Goal: Task Accomplishment & Management: Manage account settings

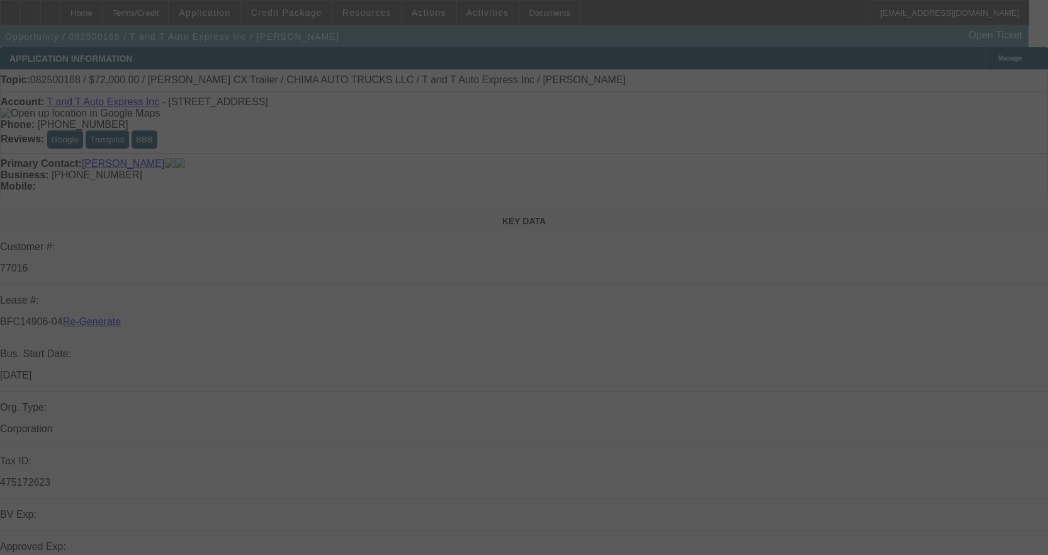
select select "3"
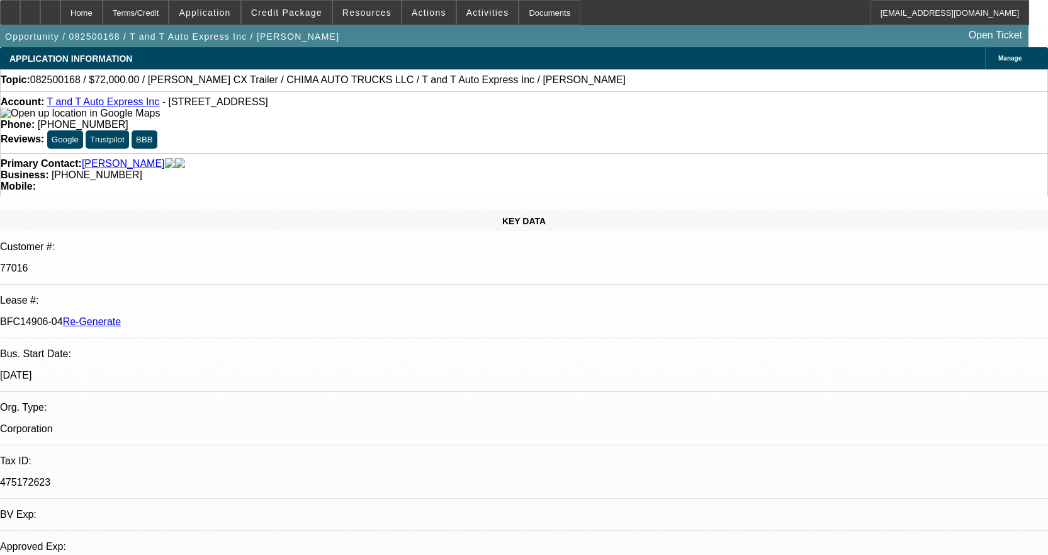
select select "0"
select select "2"
select select "0.1"
select select "4"
click at [542, 11] on div "Documents" at bounding box center [550, 12] width 62 height 25
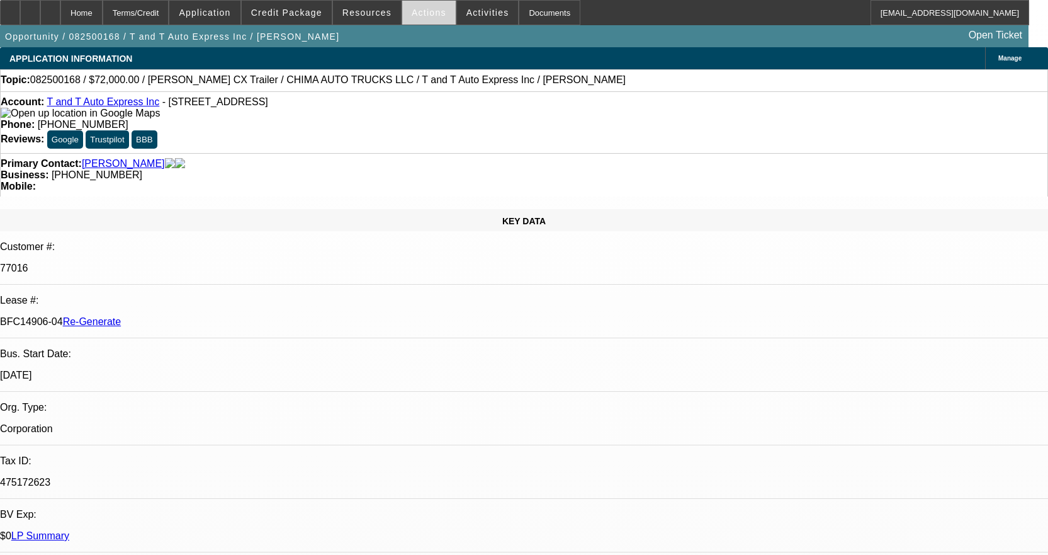
click at [419, 18] on span at bounding box center [429, 12] width 54 height 30
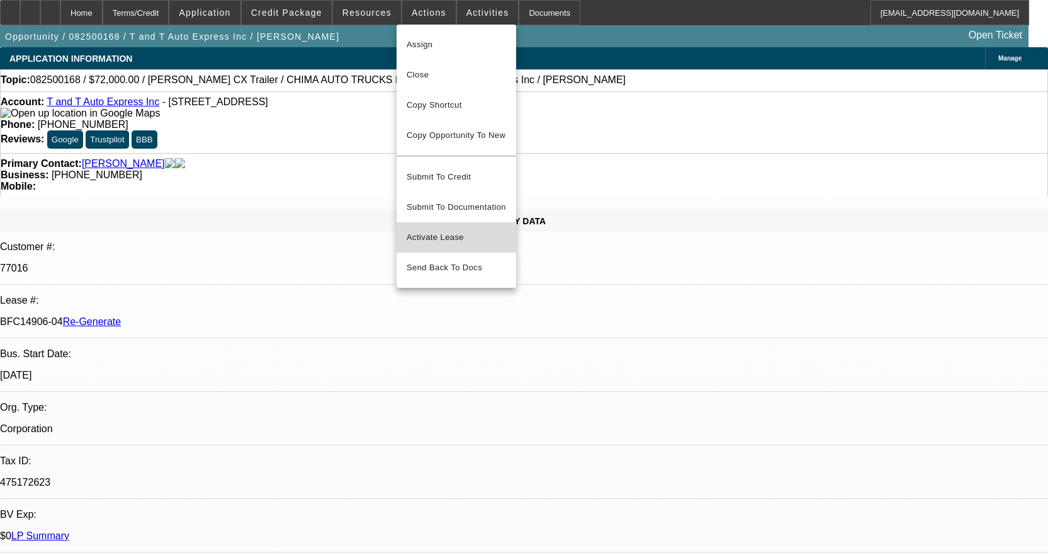
click at [436, 230] on span "Activate Lease" at bounding box center [456, 237] width 99 height 15
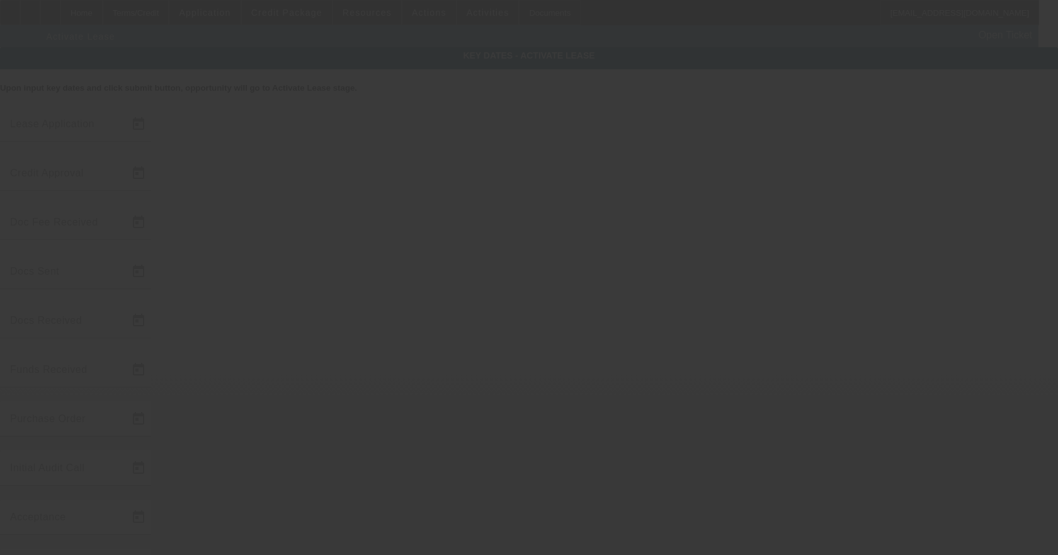
type input "8/7/2025"
type input "8/22/2025"
type input "8/25/2025"
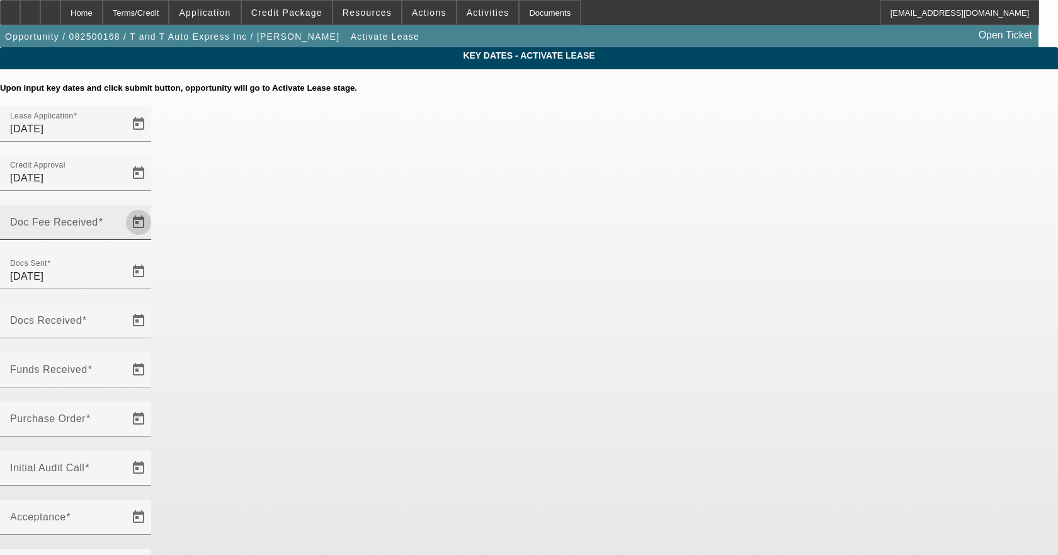
click at [154, 207] on span "Open calendar" at bounding box center [138, 222] width 30 height 30
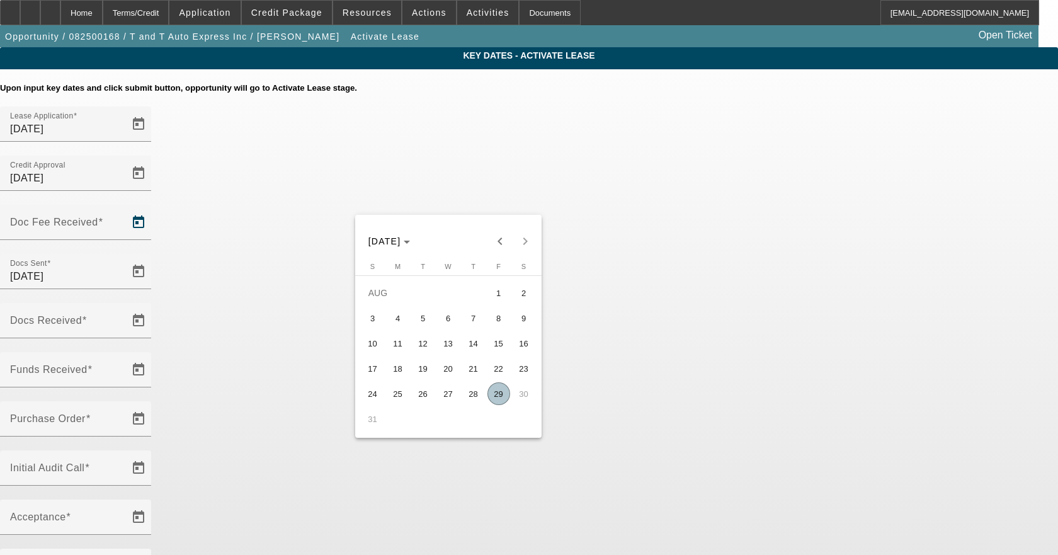
click at [446, 496] on div at bounding box center [529, 277] width 1058 height 555
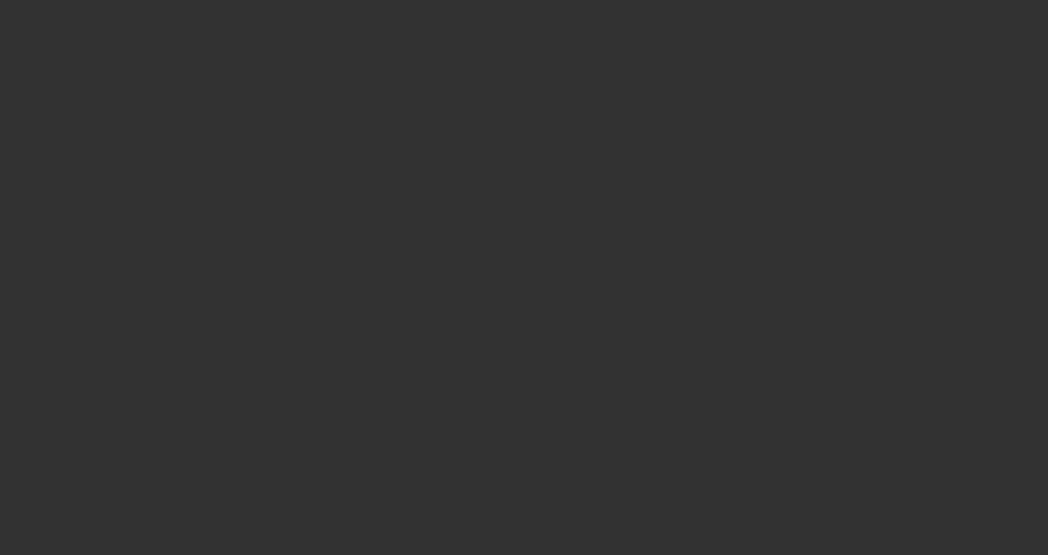
select select "3"
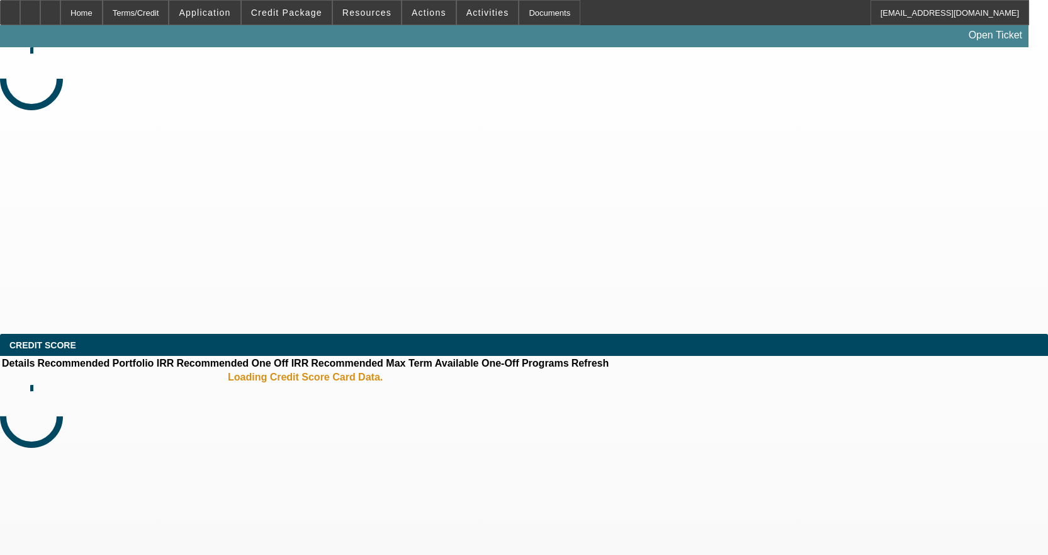
select select "0"
select select "2"
select select "0.1"
select select "4"
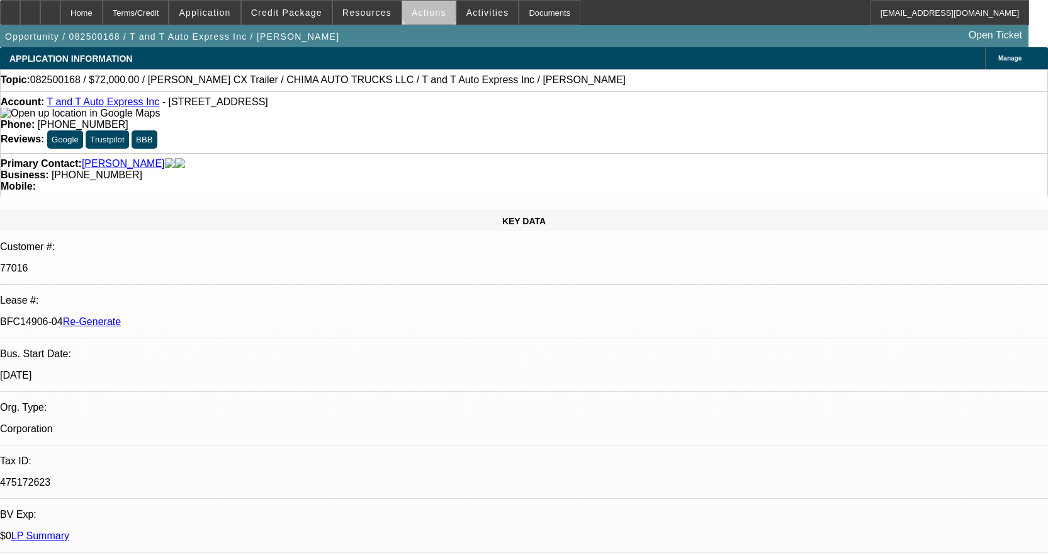
click at [424, 6] on span at bounding box center [429, 12] width 54 height 30
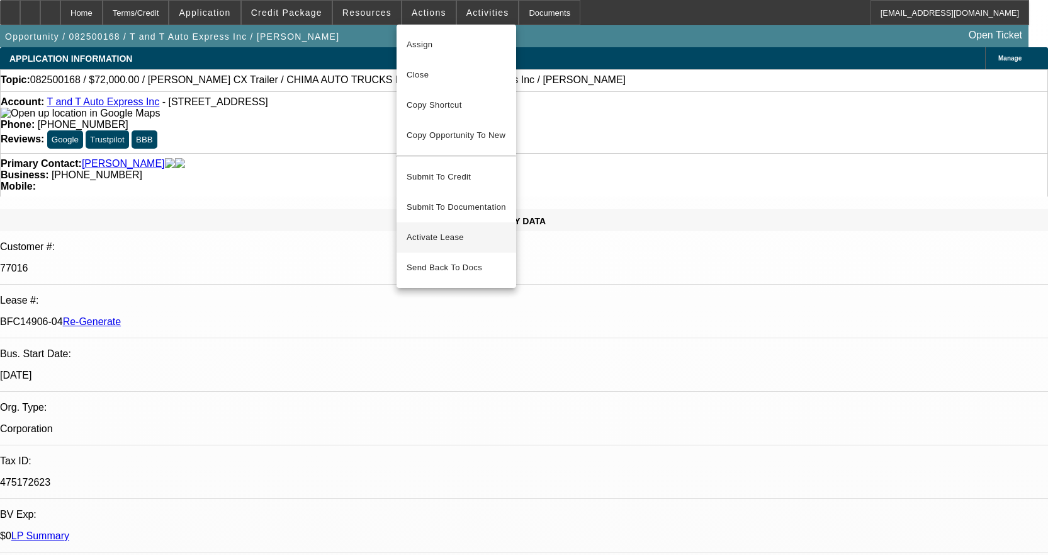
click at [443, 230] on span "Activate Lease" at bounding box center [456, 237] width 99 height 15
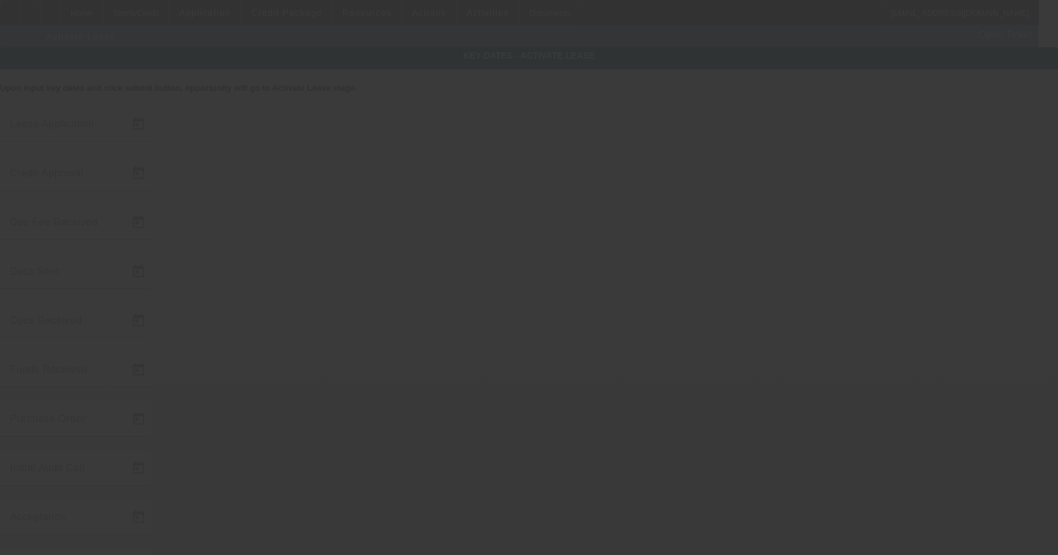
type input "8/7/2025"
type input "8/22/2025"
type input "8/25/2025"
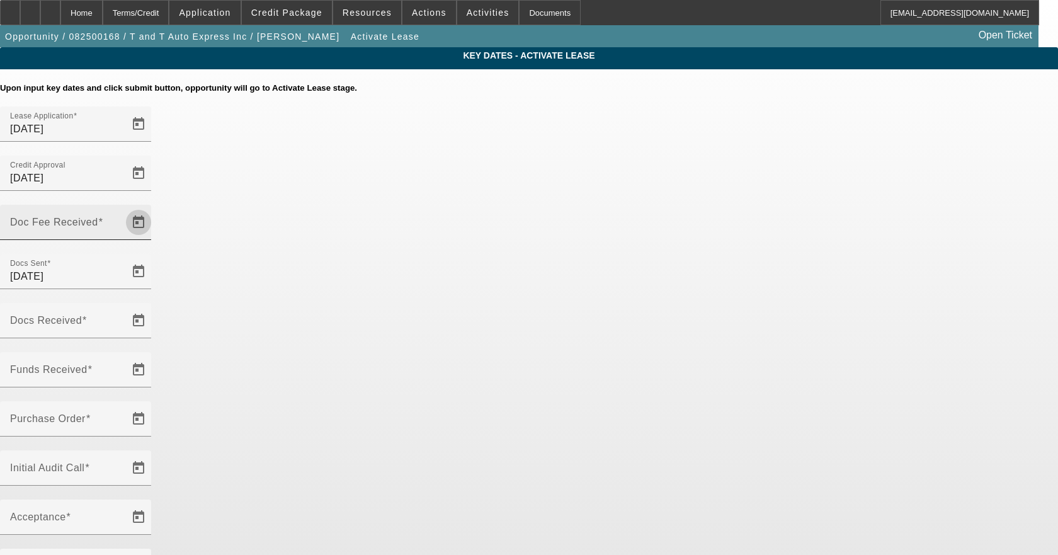
click at [154, 207] on span "Open calendar" at bounding box center [138, 222] width 30 height 30
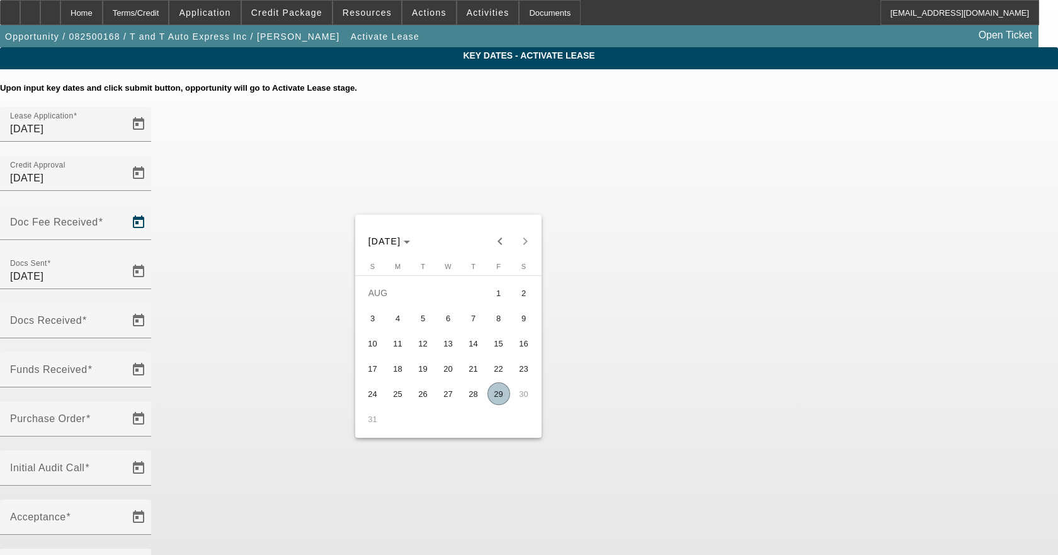
click at [496, 390] on span "29" at bounding box center [498, 393] width 23 height 23
type input "8/29/2025"
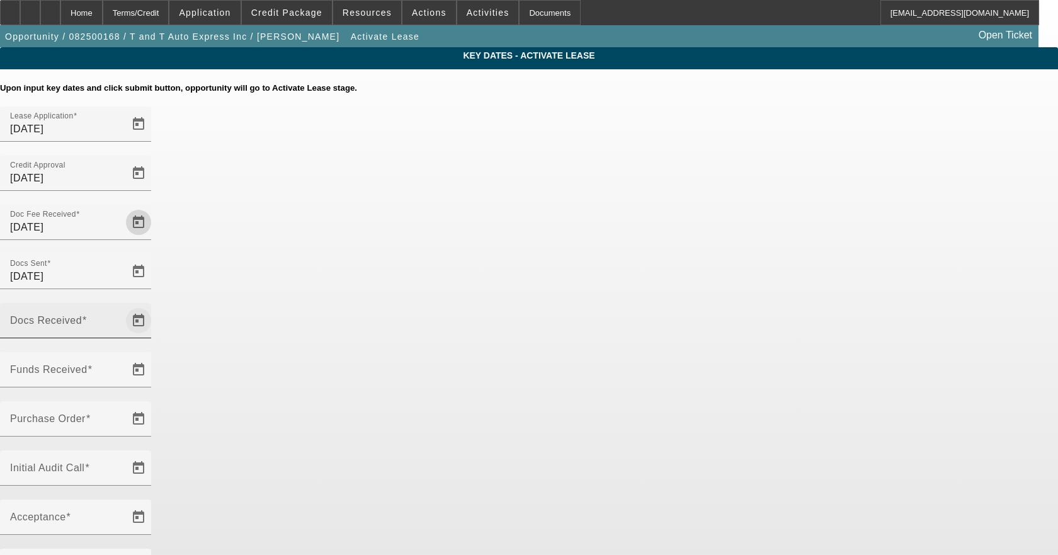
click at [154, 305] on span "Open calendar" at bounding box center [138, 320] width 30 height 30
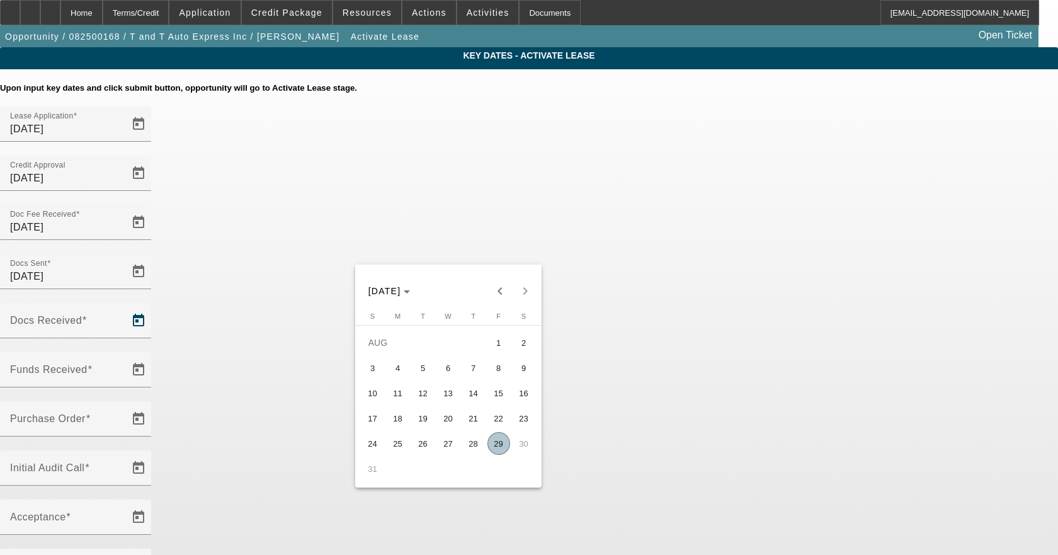
click at [501, 441] on span "29" at bounding box center [498, 443] width 23 height 23
type input "8/29/2025"
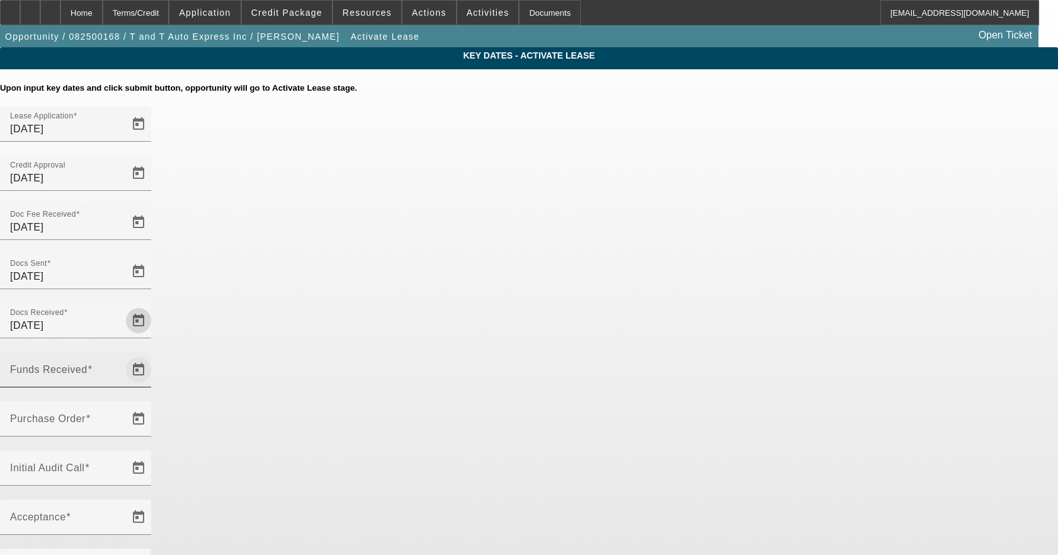
click at [154, 355] on span "Open calendar" at bounding box center [138, 370] width 30 height 30
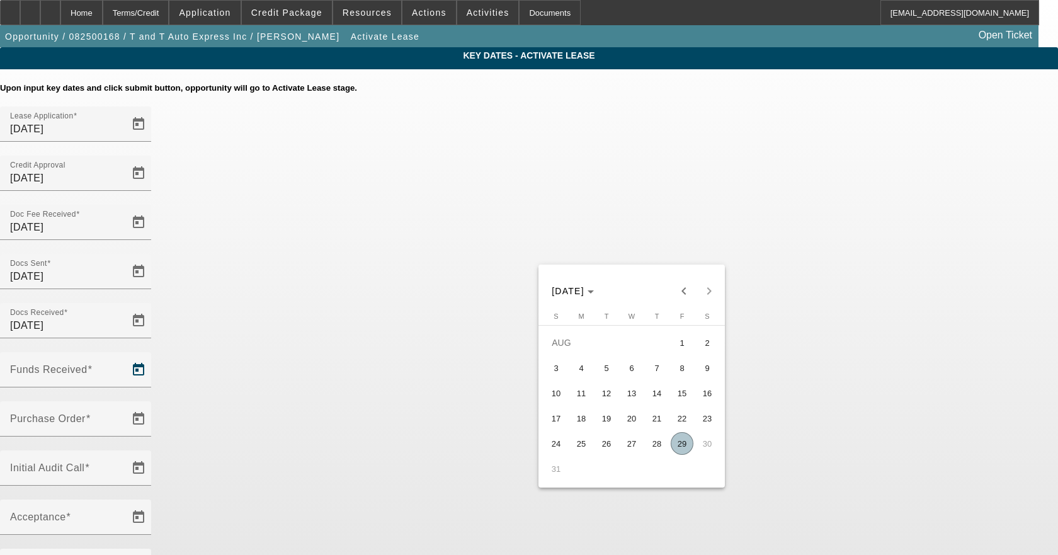
click at [684, 455] on span "29" at bounding box center [682, 443] width 23 height 23
type input "8/29/2025"
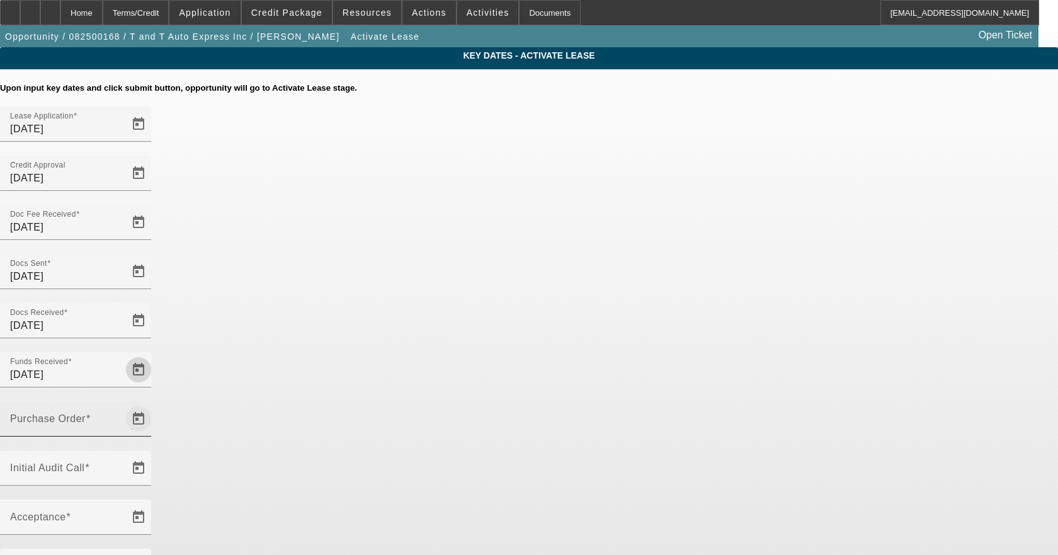
click at [154, 404] on span "Open calendar" at bounding box center [138, 419] width 30 height 30
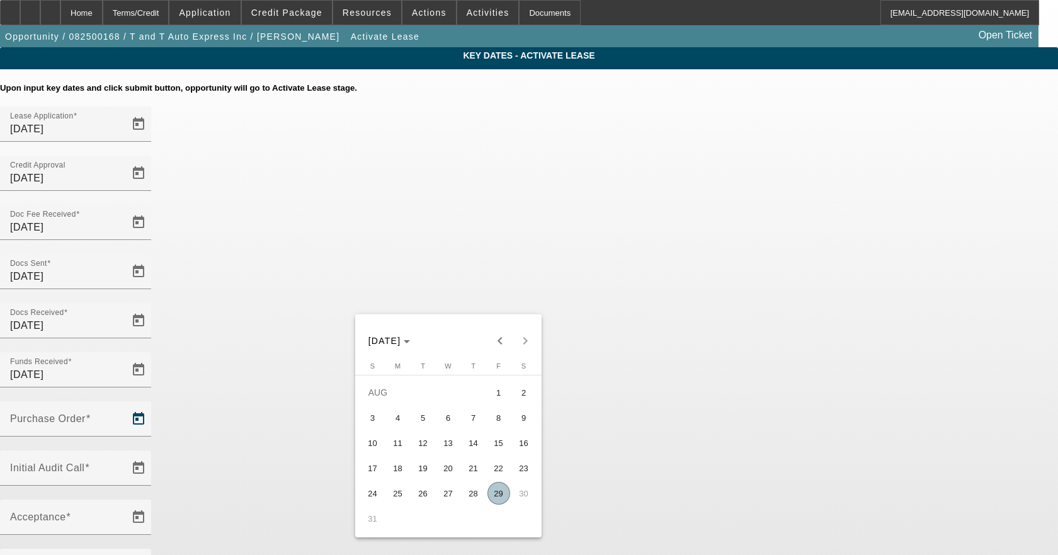
click at [504, 504] on span "29" at bounding box center [498, 493] width 23 height 23
type input "8/29/2025"
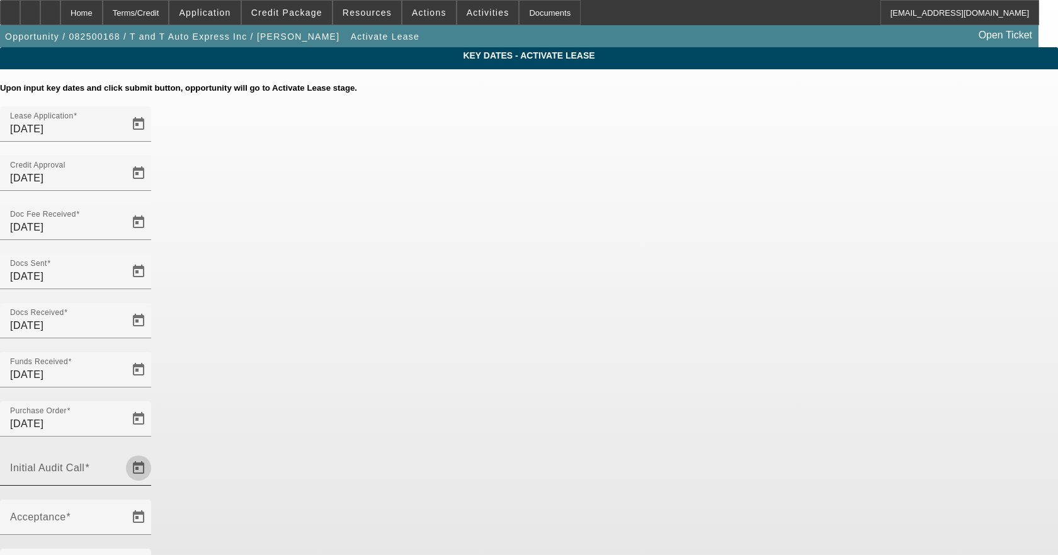
click at [154, 453] on span "Open calendar" at bounding box center [138, 468] width 30 height 30
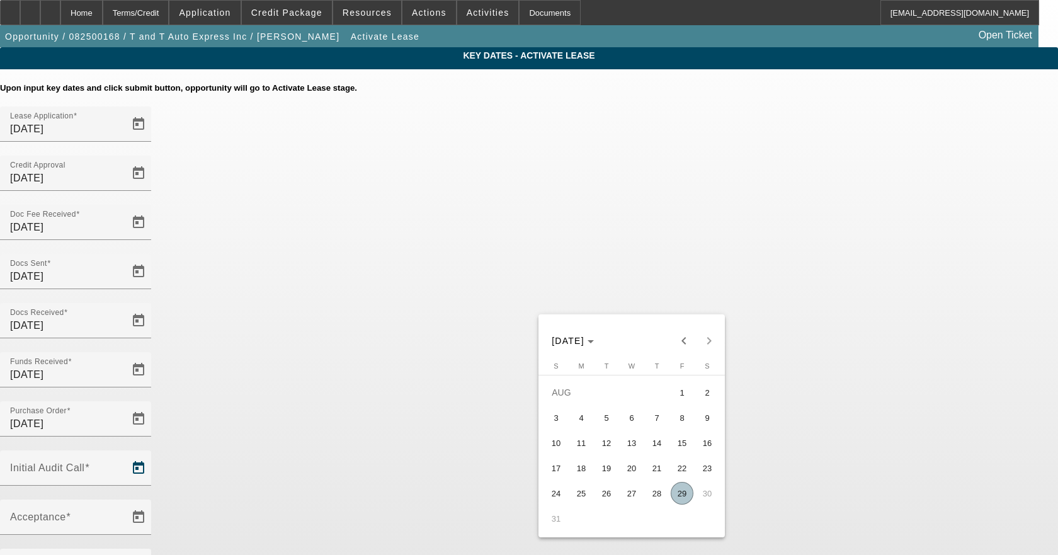
click at [686, 496] on span "29" at bounding box center [682, 493] width 23 height 23
type input "8/29/2025"
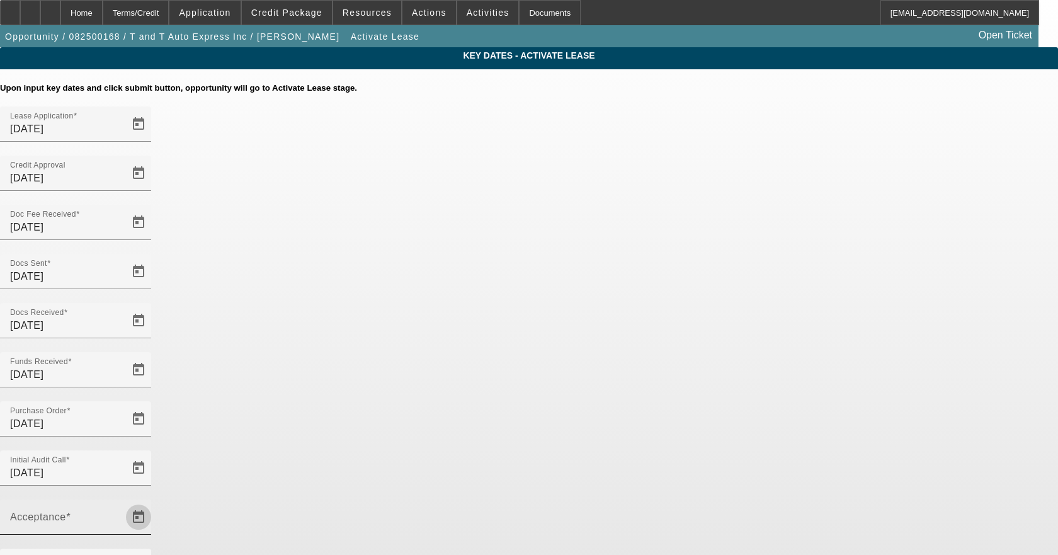
click at [154, 502] on span "Open calendar" at bounding box center [138, 517] width 30 height 30
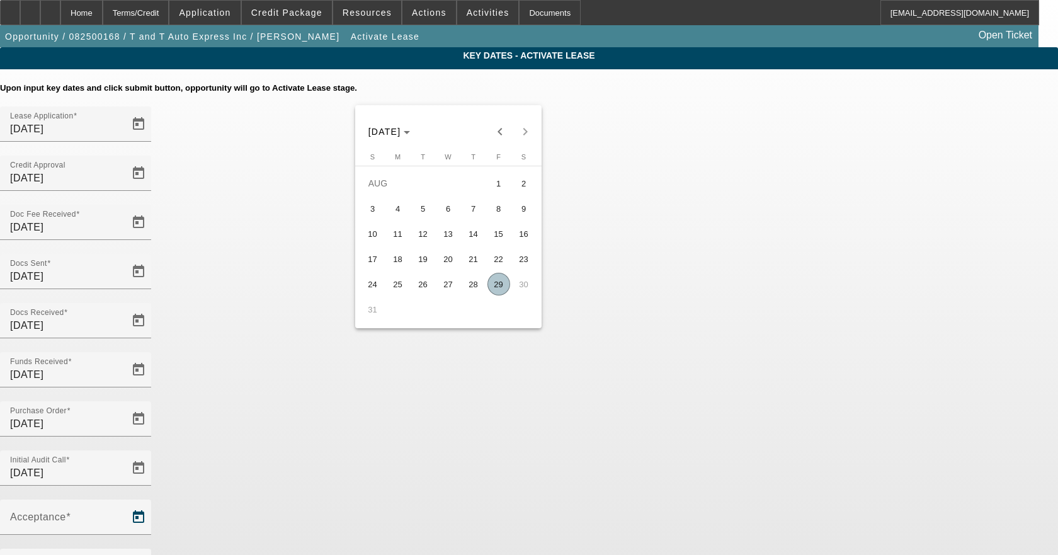
click at [497, 287] on span "29" at bounding box center [498, 284] width 23 height 23
type input "8/29/2025"
type input "9/1/2025"
type input "10/1/2025"
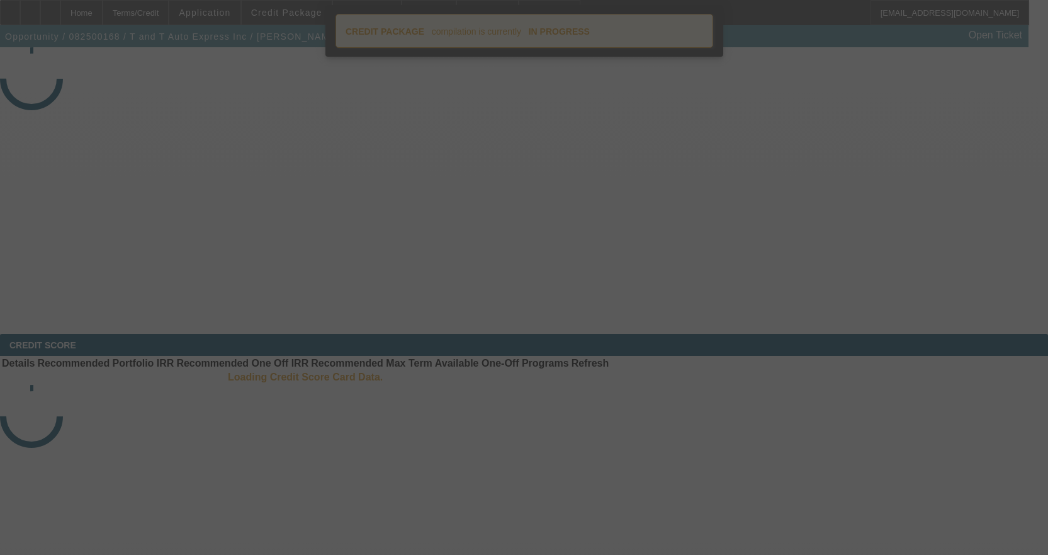
select select "4"
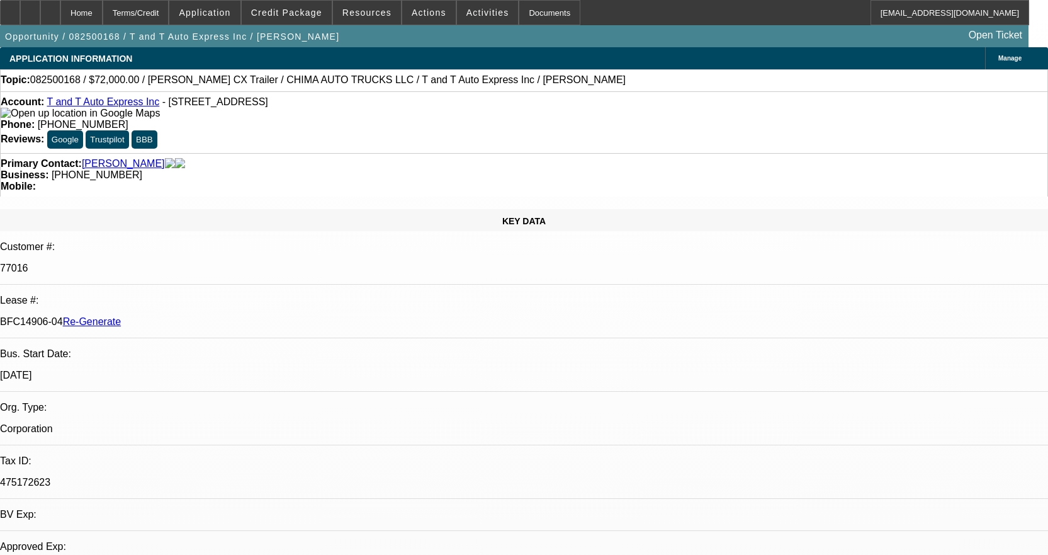
select select "0"
select select "2"
select select "0.1"
select select "4"
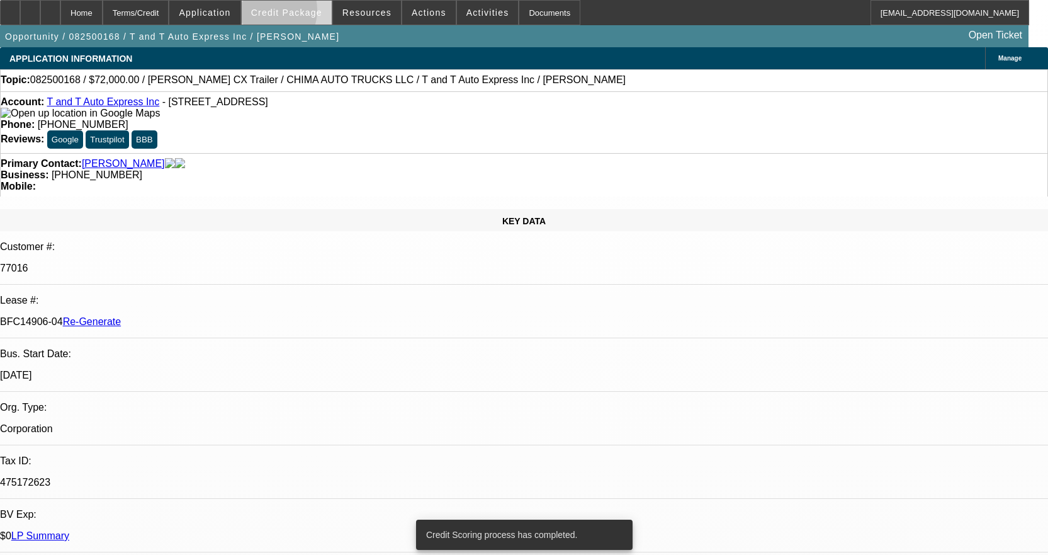
click at [287, 13] on span "Credit Package" at bounding box center [286, 13] width 71 height 10
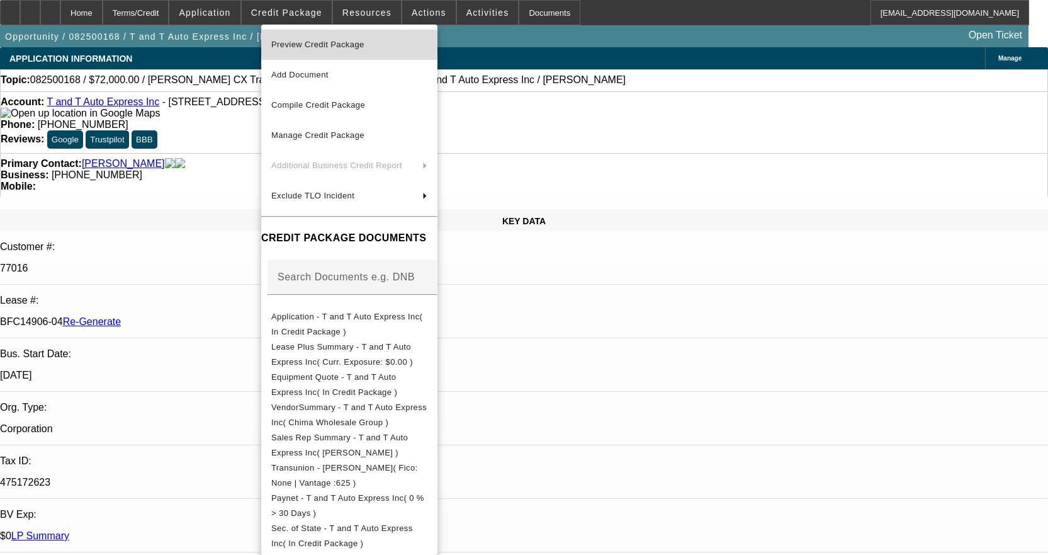
click at [307, 36] on button "Preview Credit Package" at bounding box center [349, 45] width 176 height 30
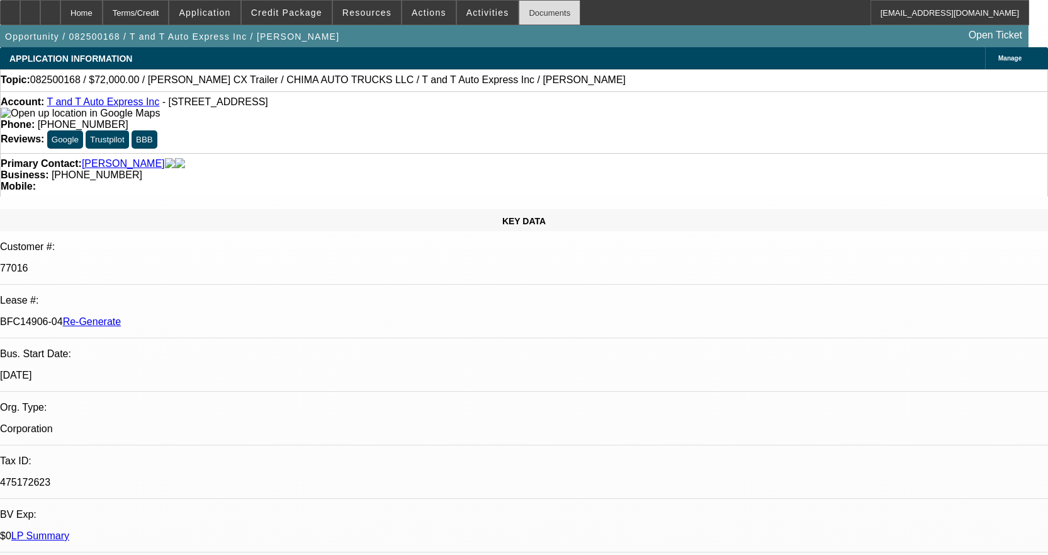
click at [550, 9] on div "Documents" at bounding box center [550, 12] width 62 height 25
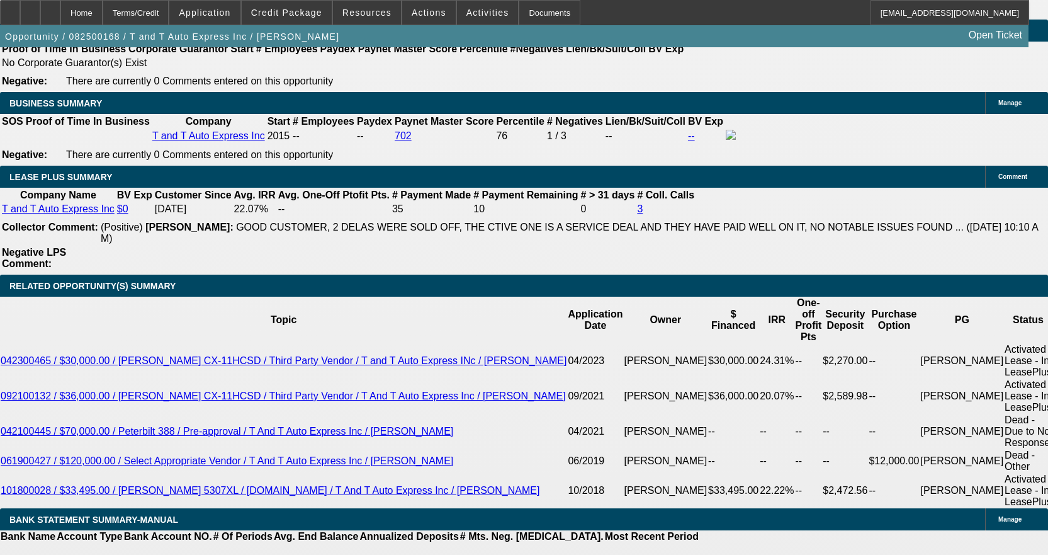
scroll to position [2330, 0]
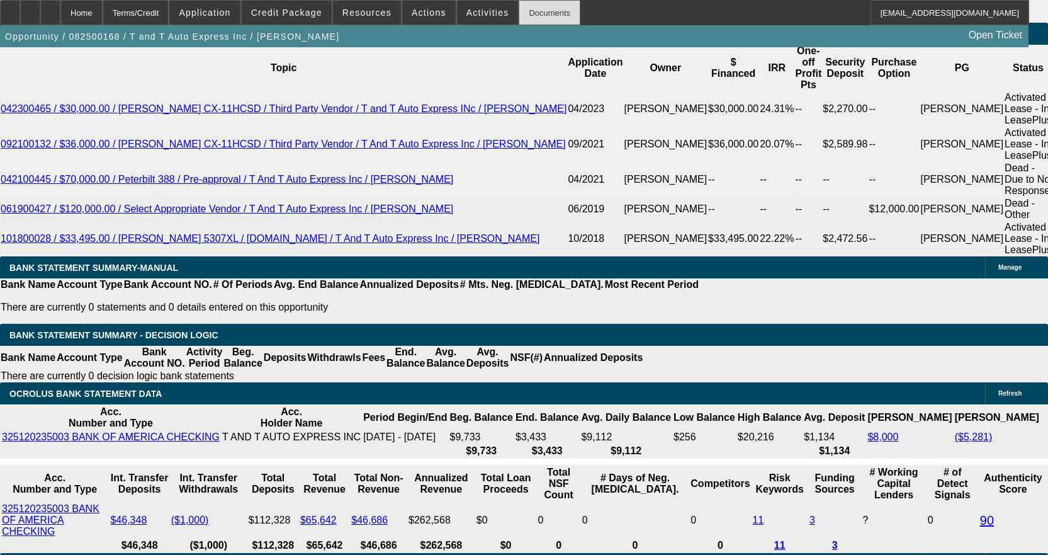
click at [530, 13] on div "Documents" at bounding box center [550, 12] width 62 height 25
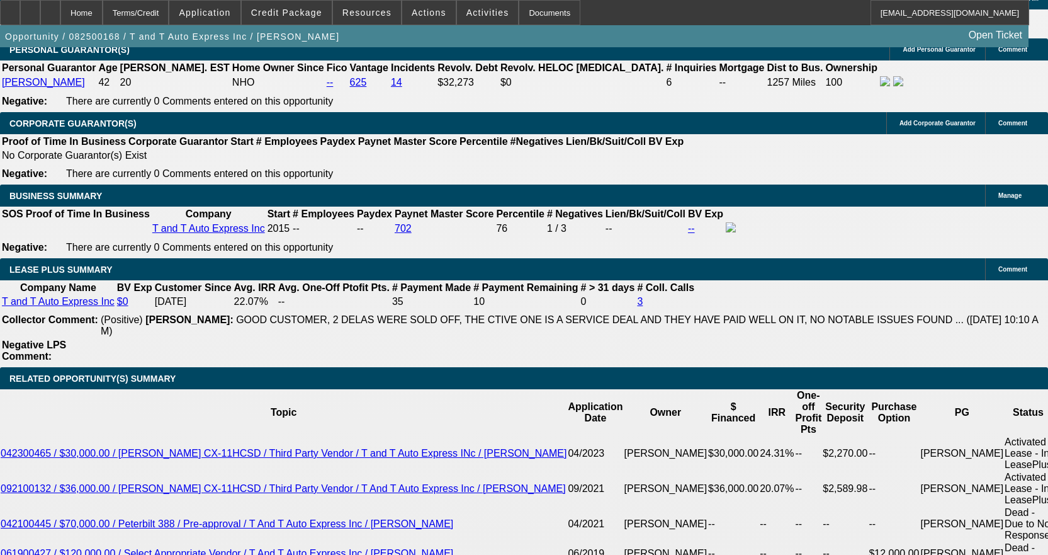
scroll to position [1952, 0]
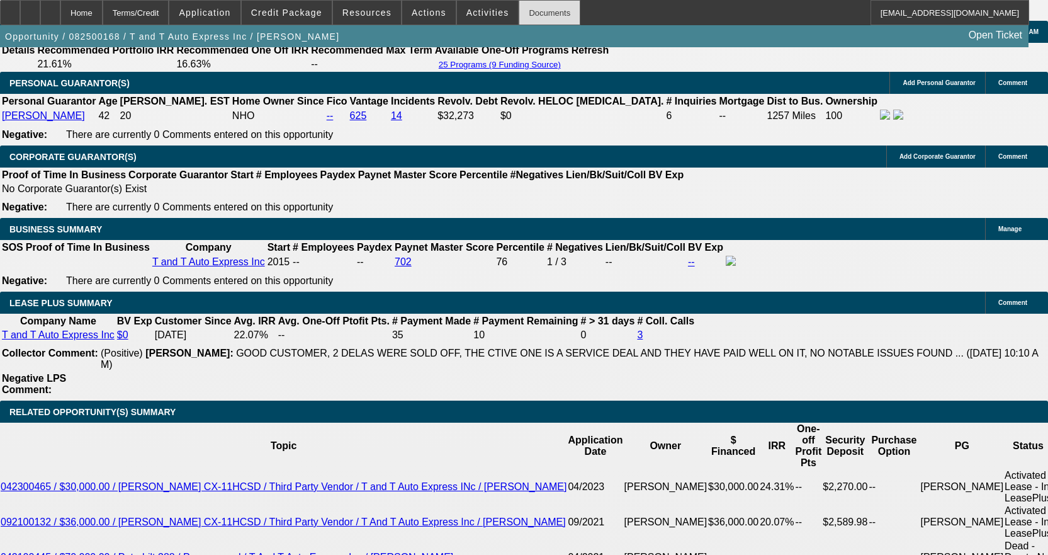
click at [519, 6] on div "Documents" at bounding box center [550, 12] width 62 height 25
click at [475, 8] on span "Activities" at bounding box center [488, 13] width 43 height 10
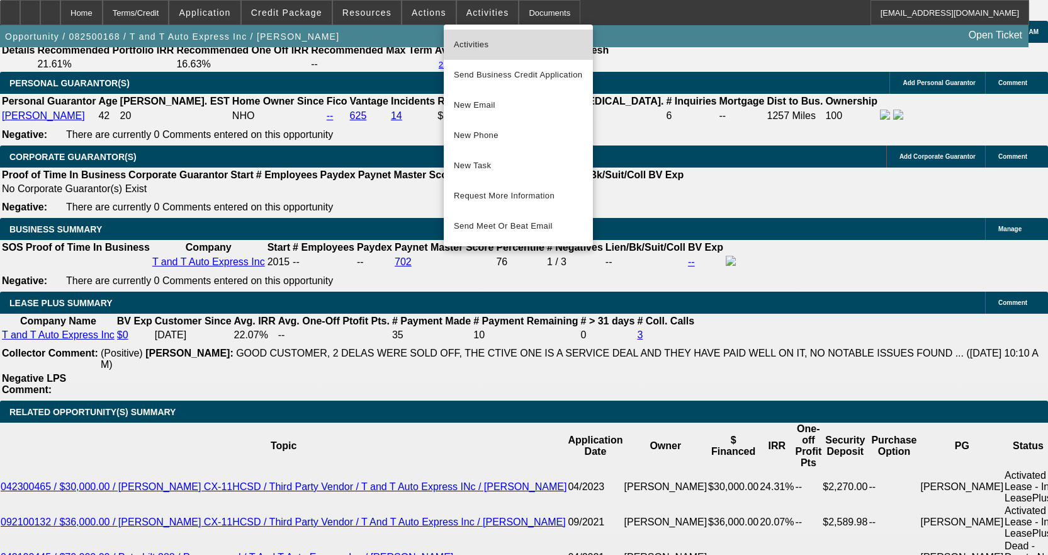
click at [487, 43] on span "Activities" at bounding box center [518, 44] width 129 height 15
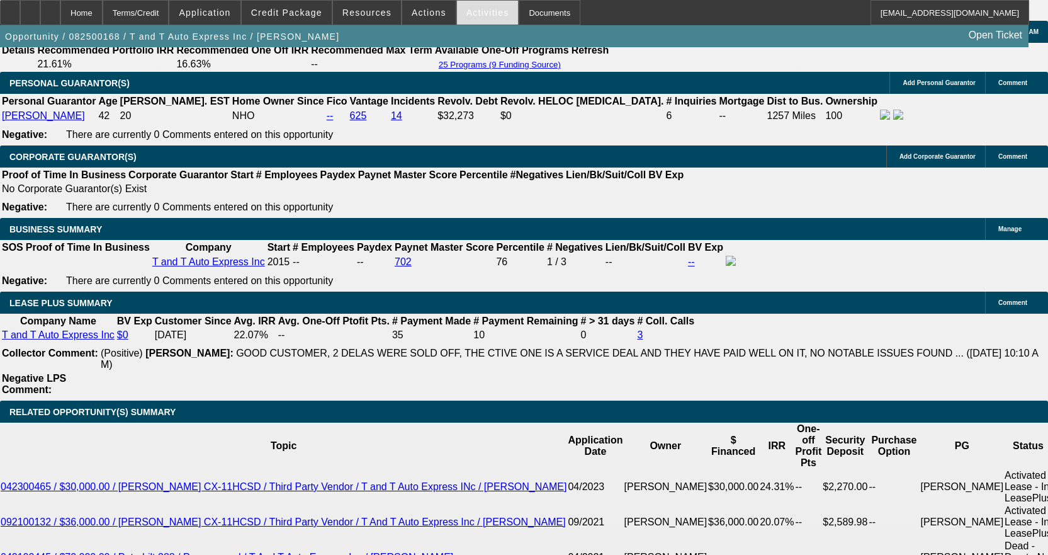
click at [457, 0] on div "Activities" at bounding box center [488, 12] width 63 height 25
click at [467, 15] on span "Activities" at bounding box center [488, 13] width 43 height 10
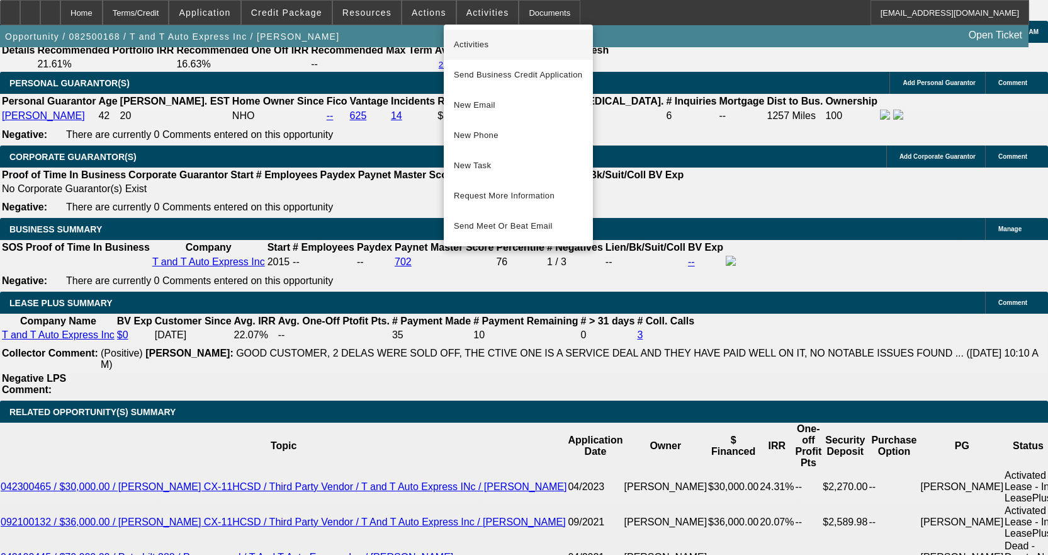
click at [465, 42] on span "Activities" at bounding box center [518, 44] width 129 height 15
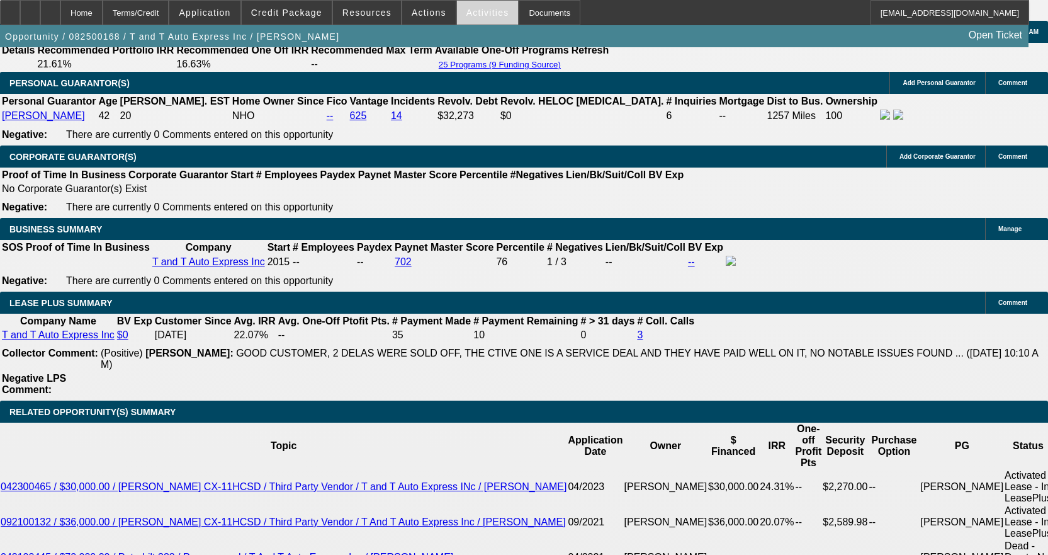
click at [488, 9] on span at bounding box center [488, 12] width 62 height 30
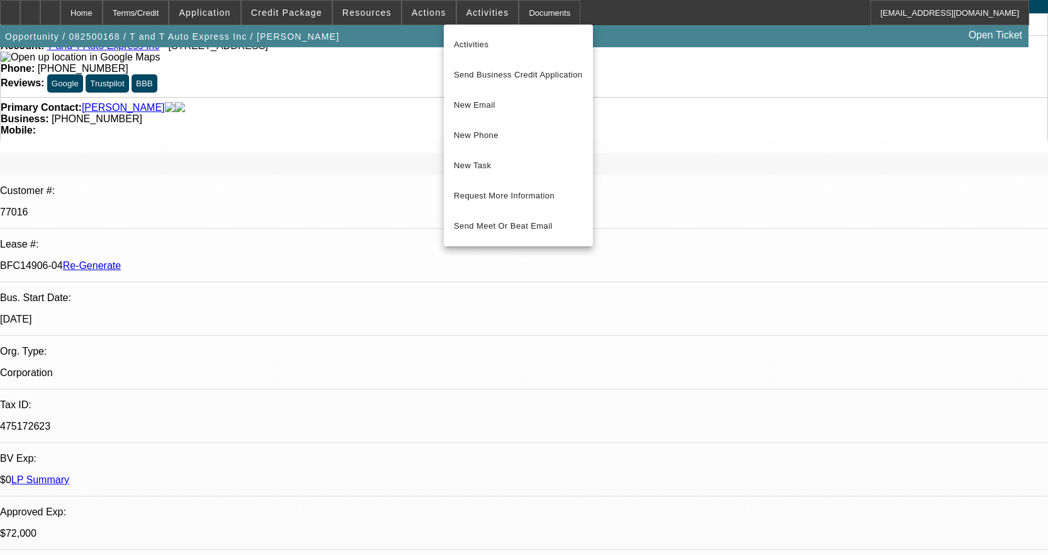
scroll to position [0, 0]
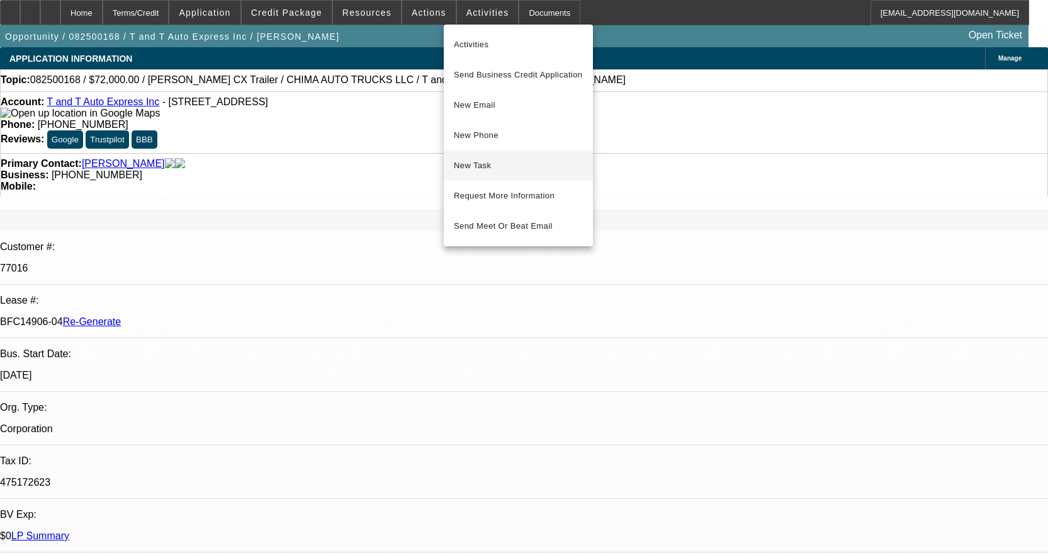
click at [510, 167] on span "New Task" at bounding box center [518, 165] width 129 height 15
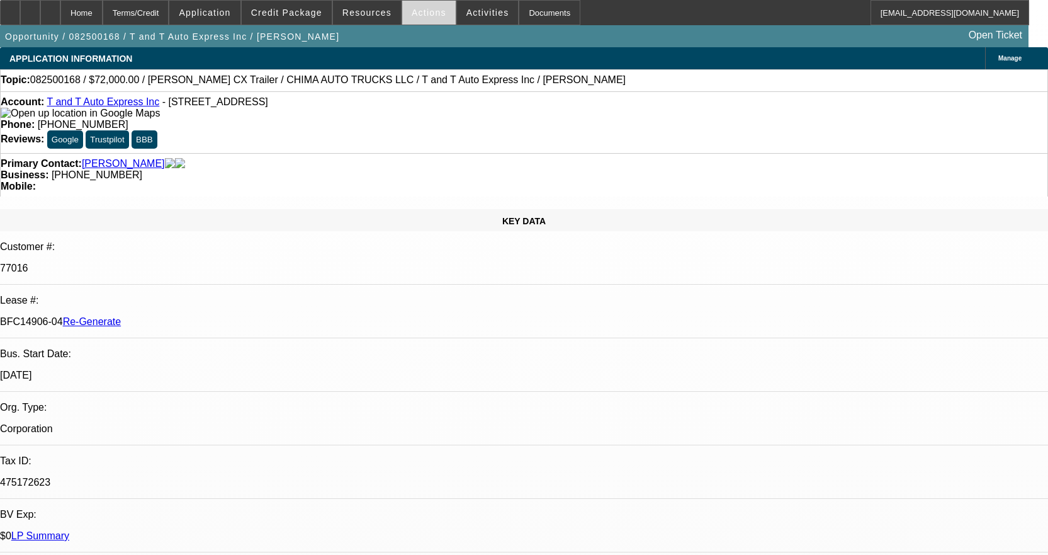
click at [414, 16] on span "Actions" at bounding box center [429, 13] width 35 height 10
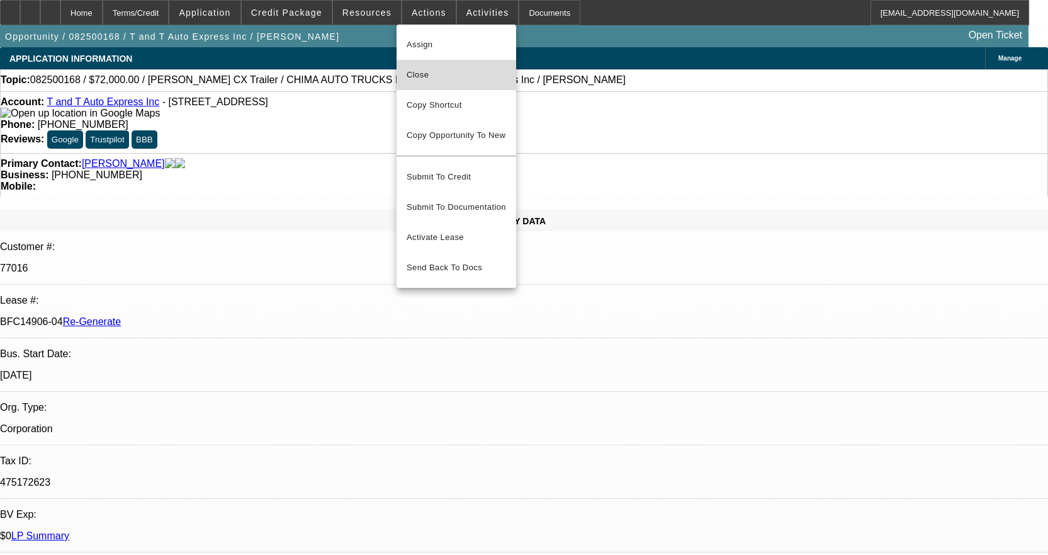
click at [424, 77] on span "Close" at bounding box center [456, 74] width 99 height 15
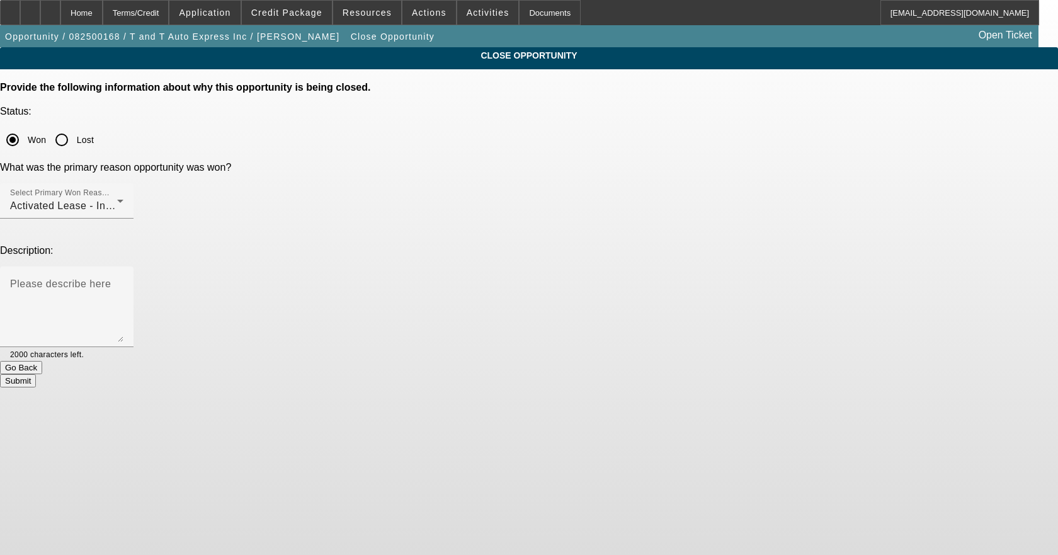
click at [36, 374] on button "Submit" at bounding box center [18, 380] width 36 height 13
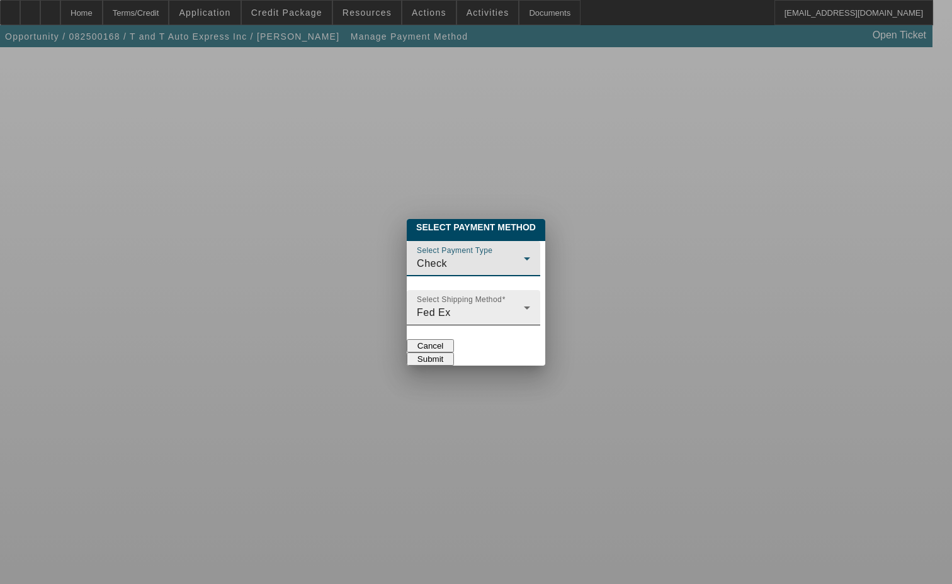
click at [417, 307] on span "Fed Ex" at bounding box center [434, 312] width 34 height 11
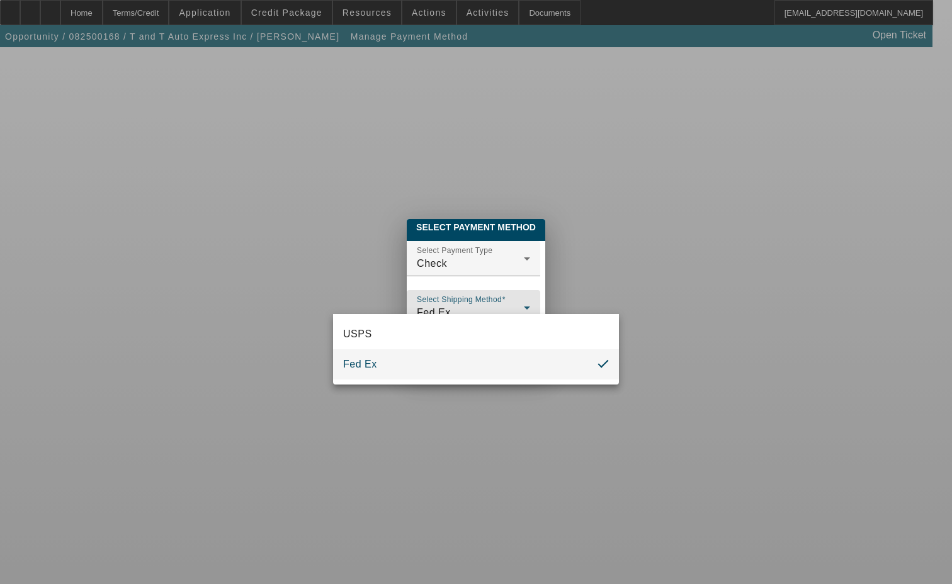
click at [363, 266] on div at bounding box center [476, 292] width 952 height 584
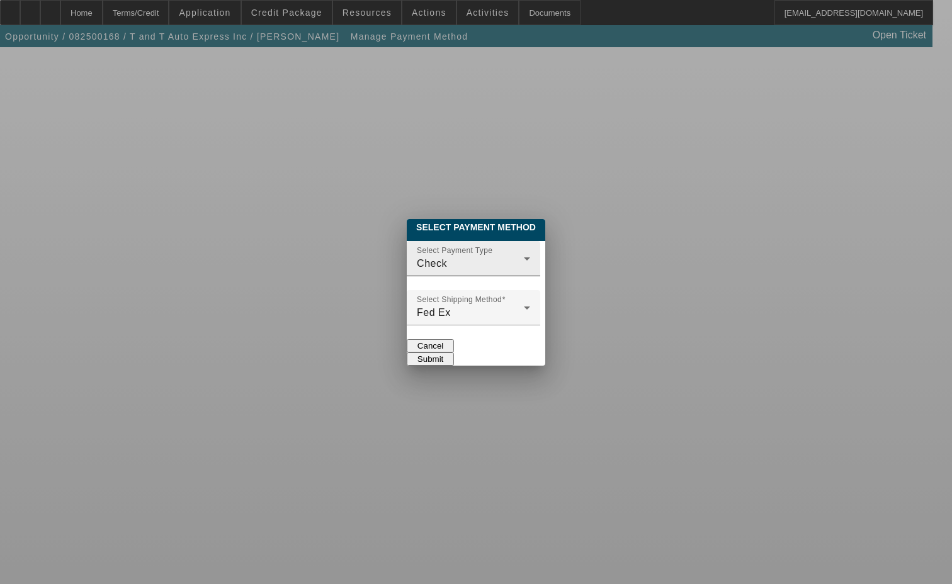
click at [417, 258] on span "Check" at bounding box center [432, 263] width 30 height 11
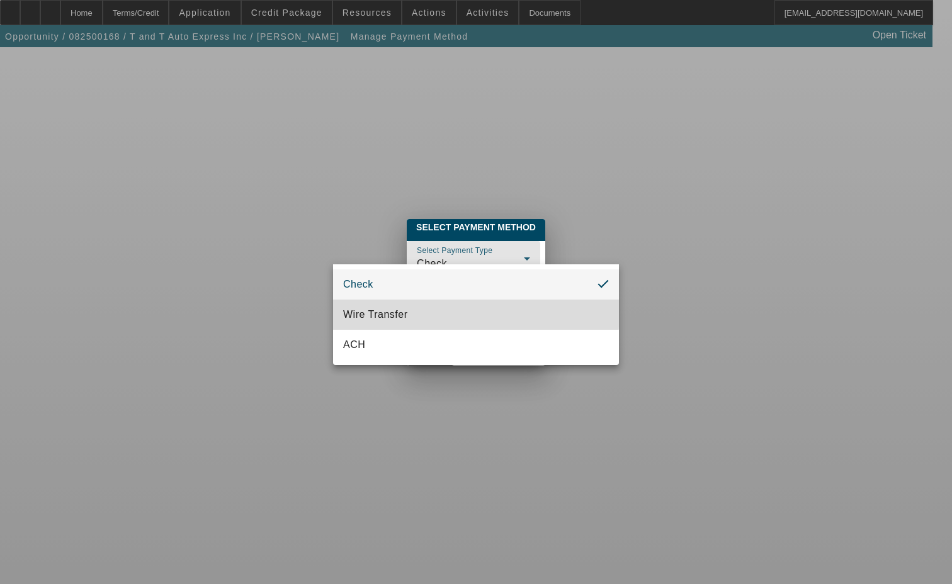
click at [376, 310] on span "Wire Transfer" at bounding box center [375, 314] width 65 height 15
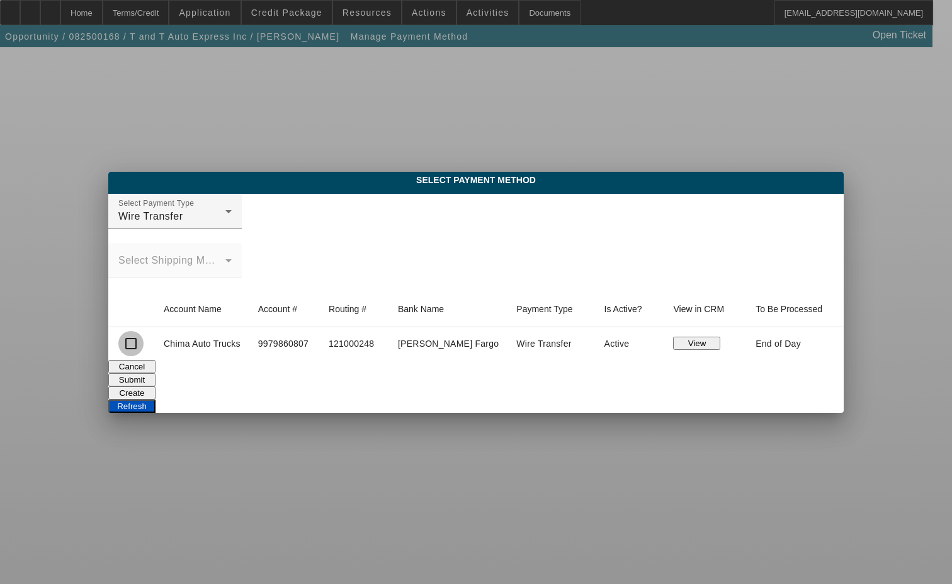
click at [144, 348] on input "checkbox" at bounding box center [130, 343] width 25 height 25
checkbox input "true"
click at [156, 375] on button "Submit" at bounding box center [131, 379] width 47 height 13
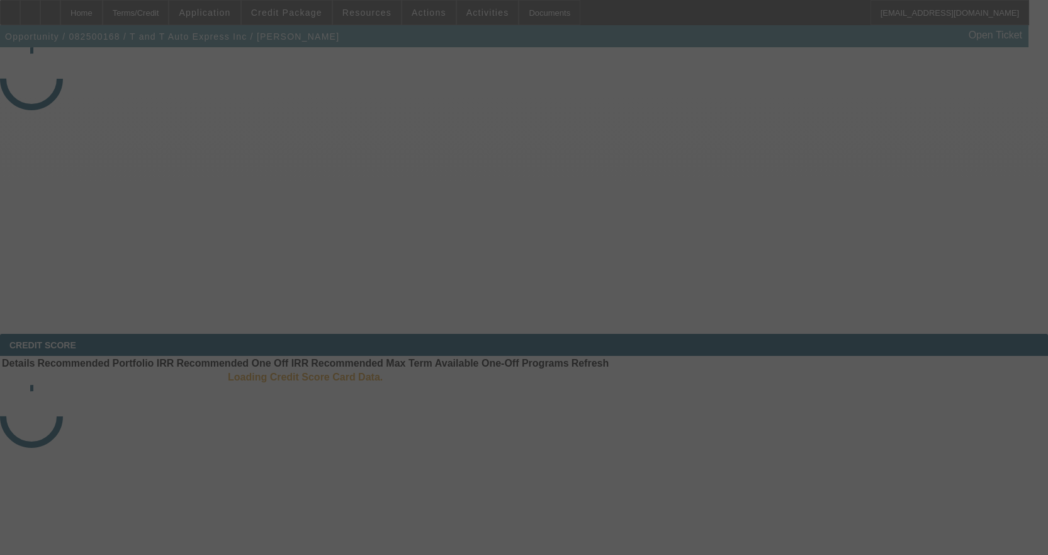
select select "4"
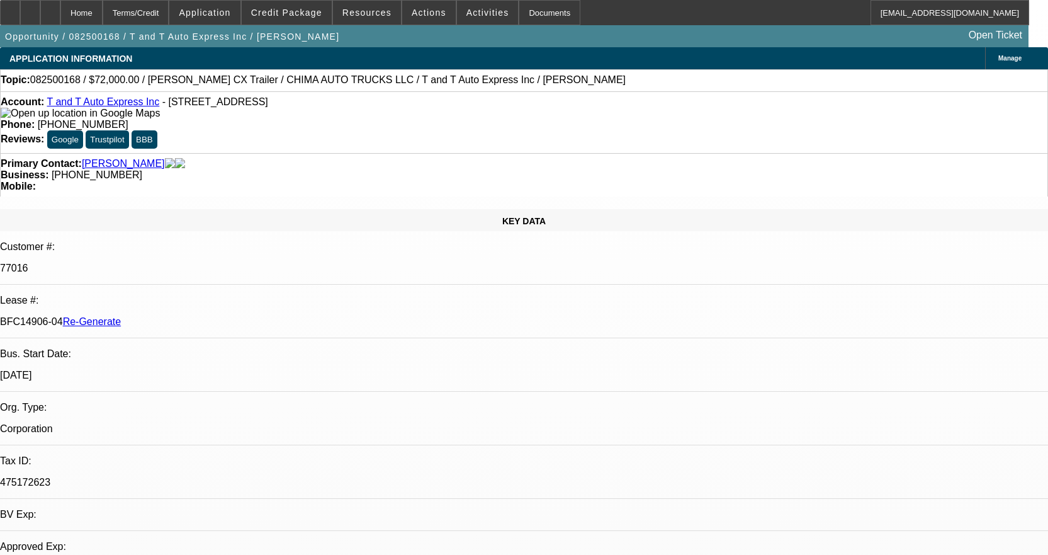
select select "0"
select select "2"
select select "0.1"
select select "4"
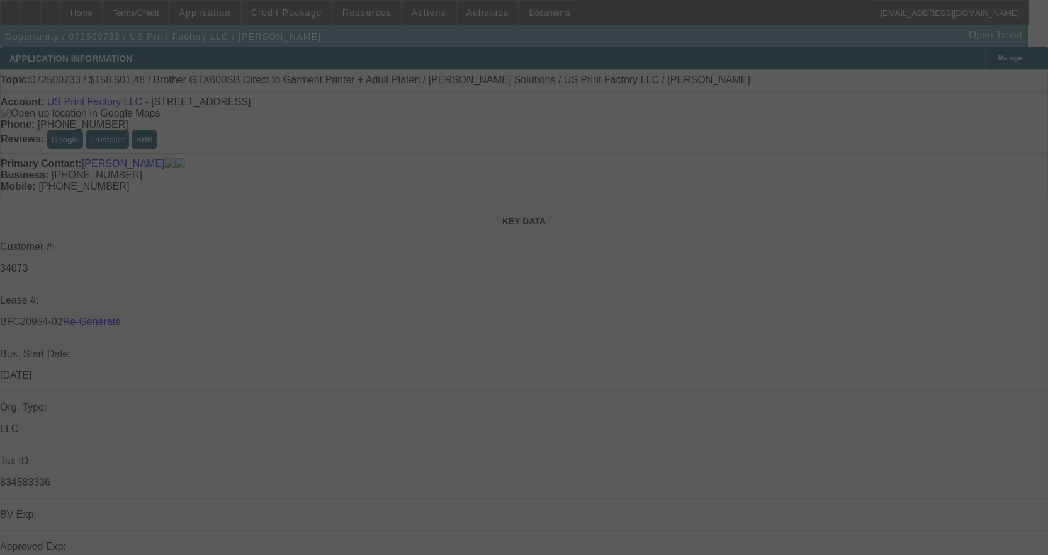
select select "3"
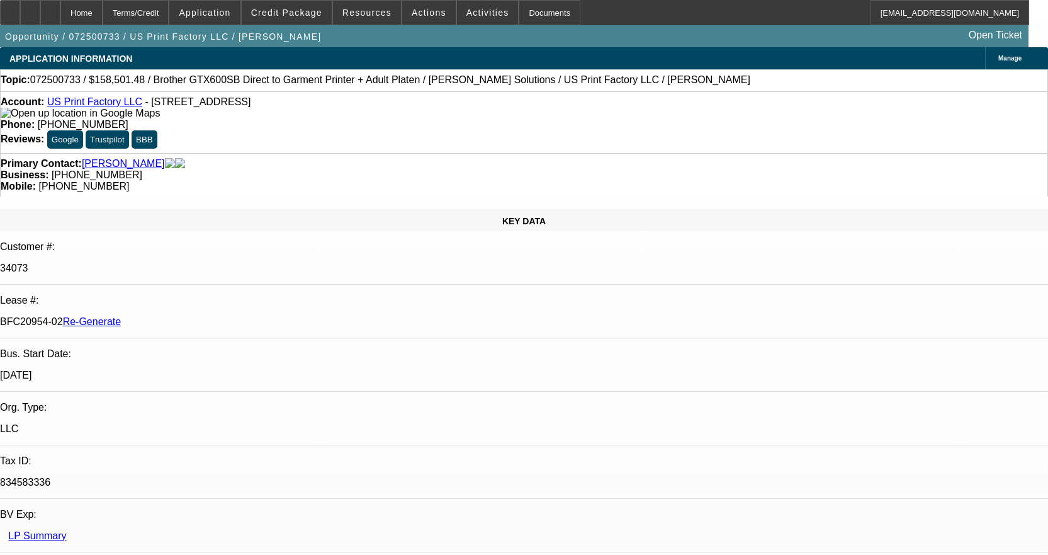
select select "0"
select select "2"
select select "0"
select select "6"
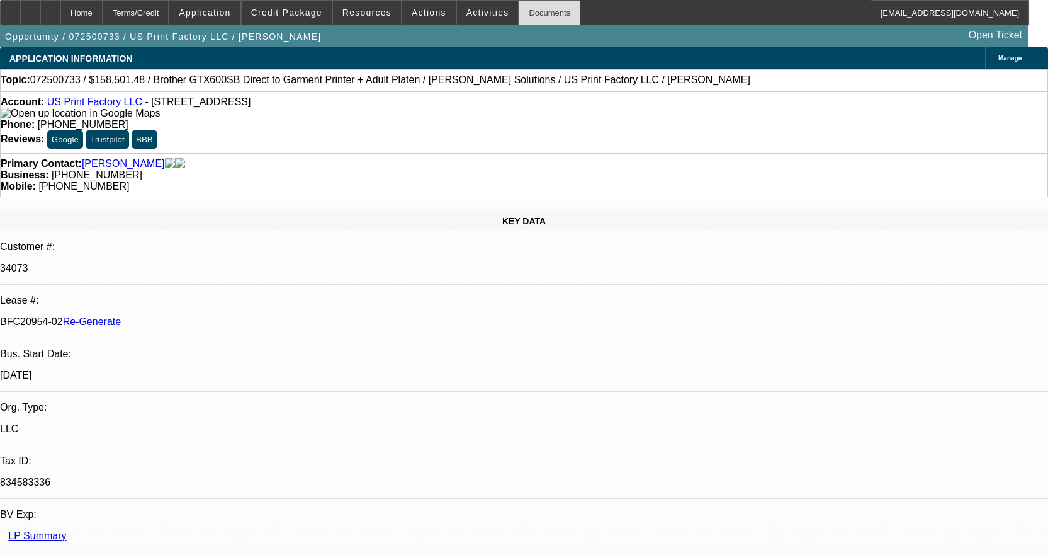
click at [535, 16] on div "Documents" at bounding box center [550, 12] width 62 height 25
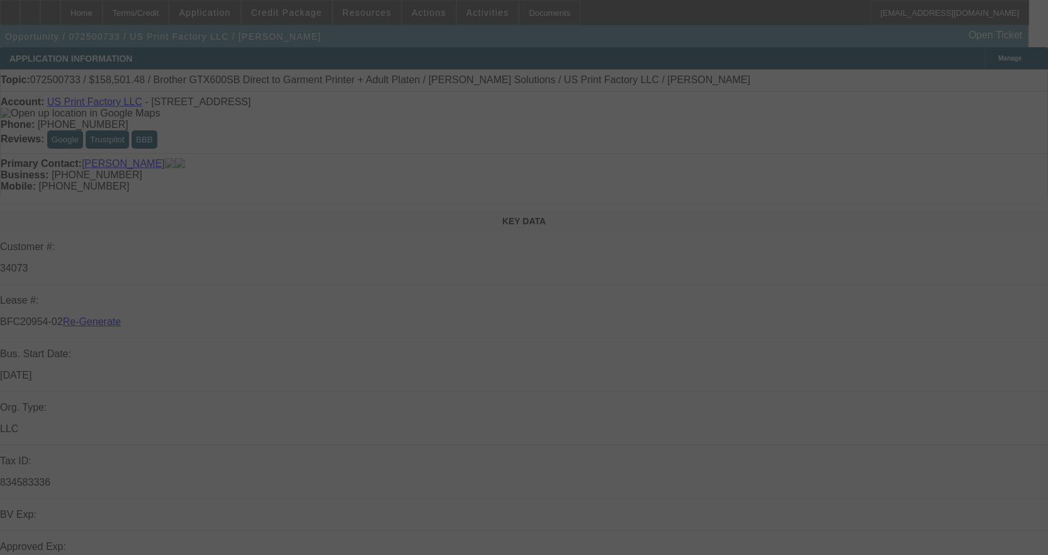
select select "3"
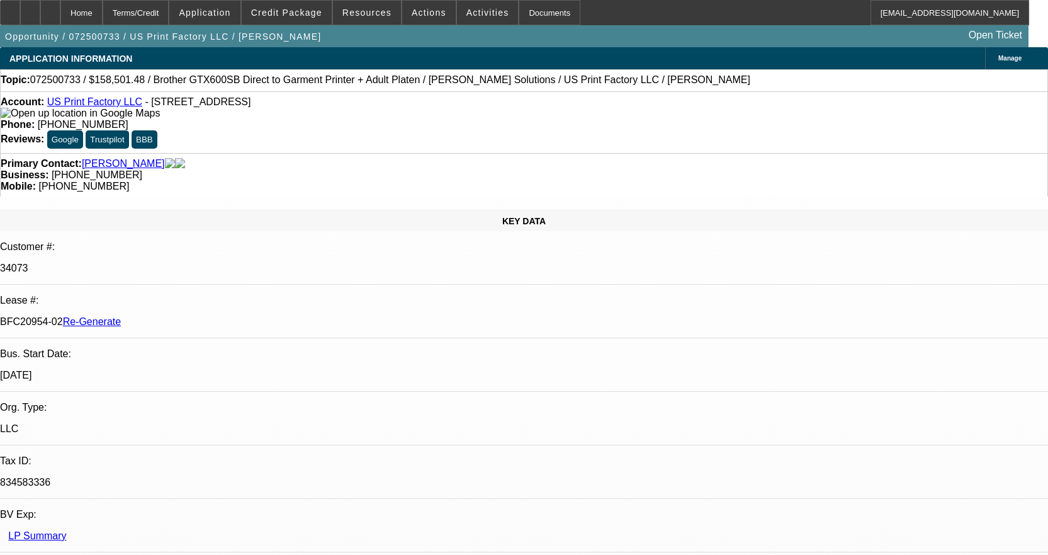
select select "0"
select select "2"
select select "0"
select select "1"
select select "2"
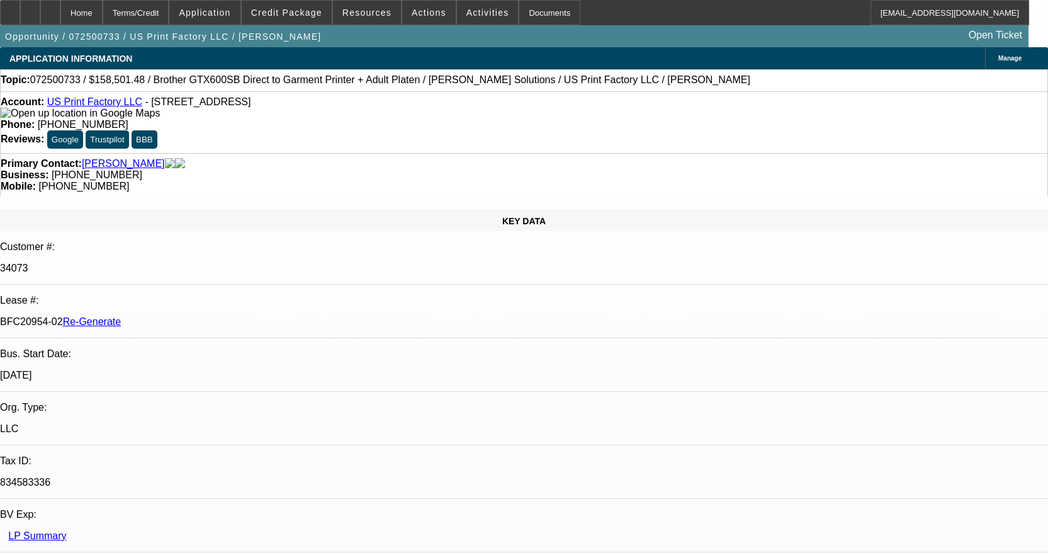
select select "6"
click at [530, 21] on div "Documents" at bounding box center [550, 12] width 62 height 25
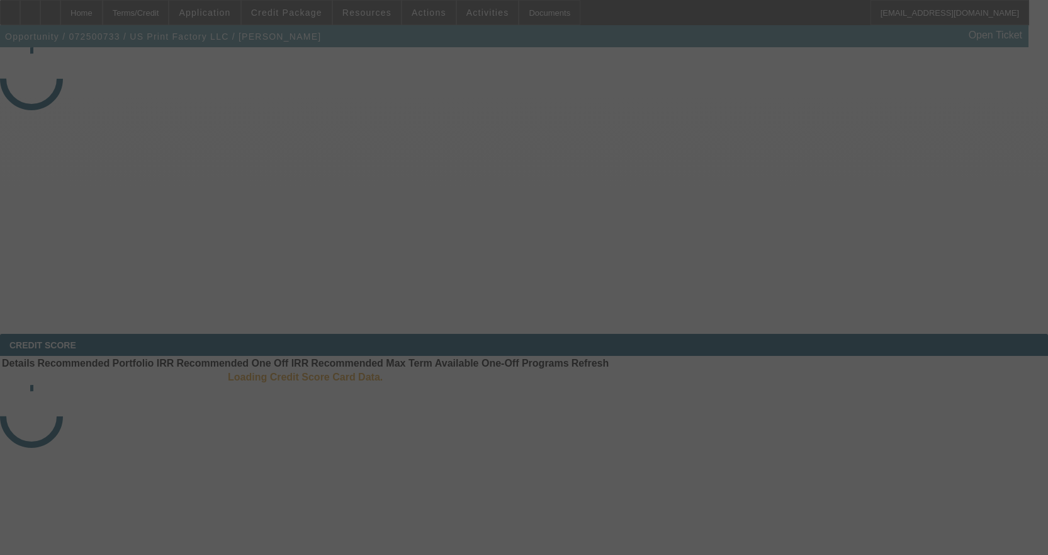
select select "3"
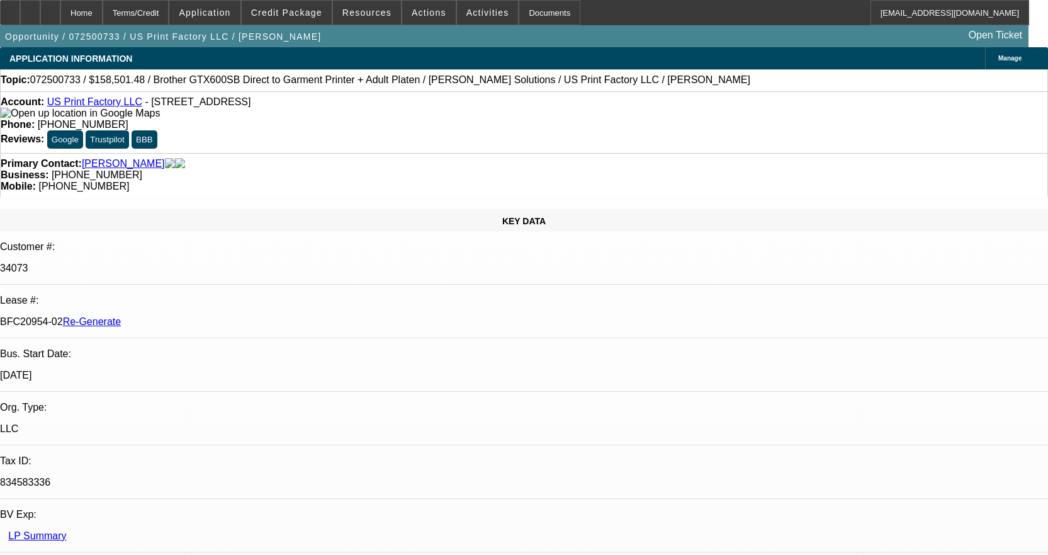
select select "0"
select select "2"
select select "0"
select select "6"
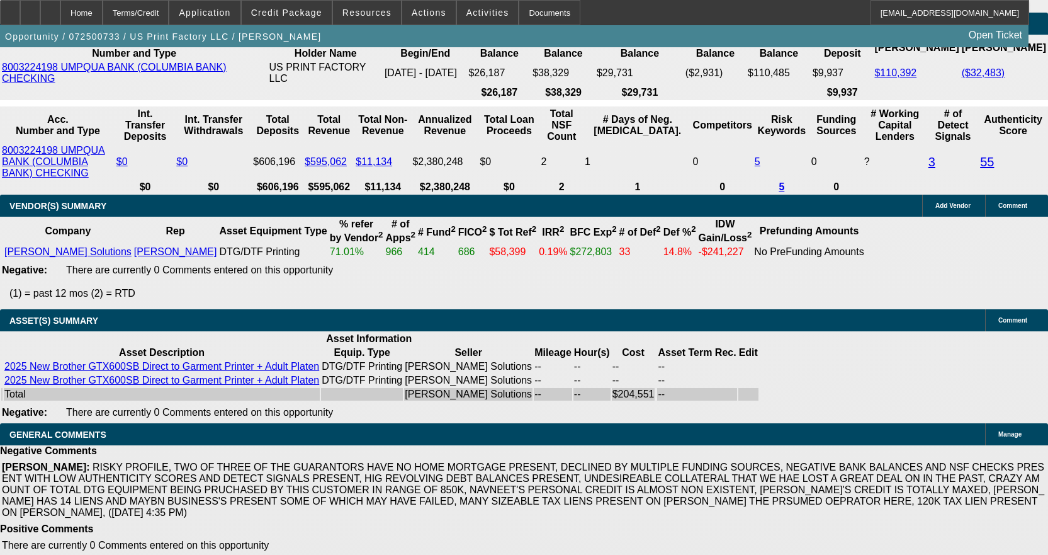
scroll to position [2685, 0]
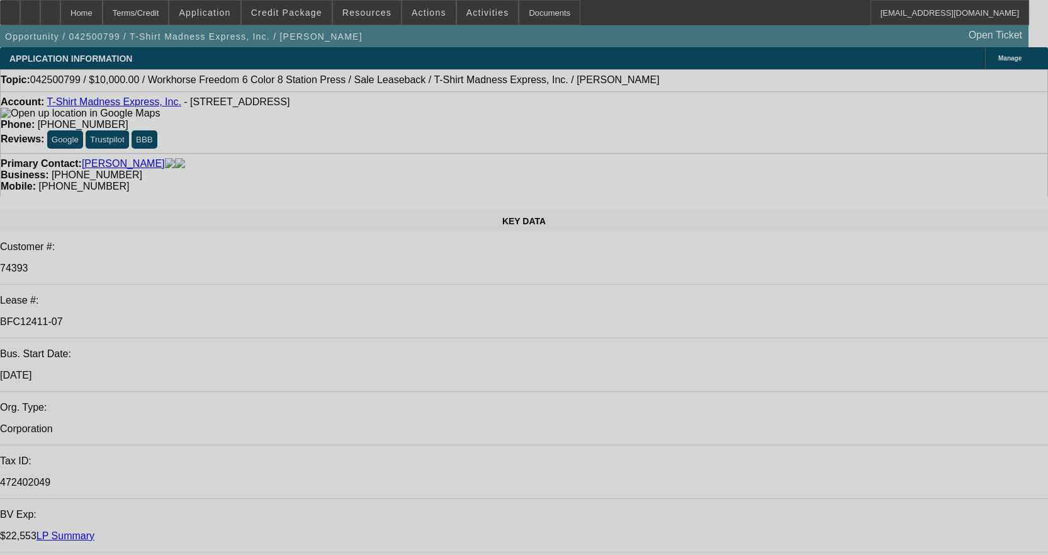
select select "0"
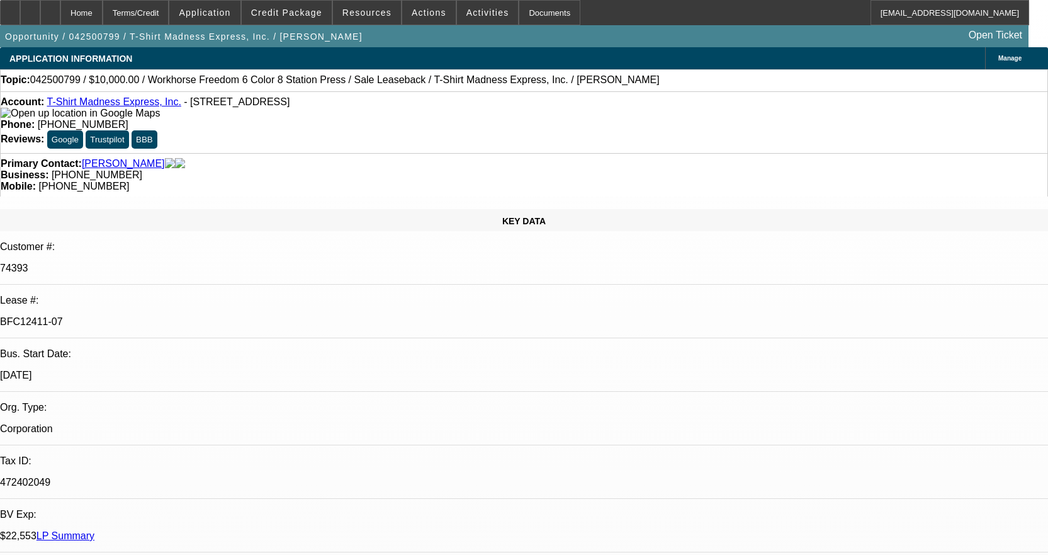
select select "2"
select select "0"
select select "2"
select select "0"
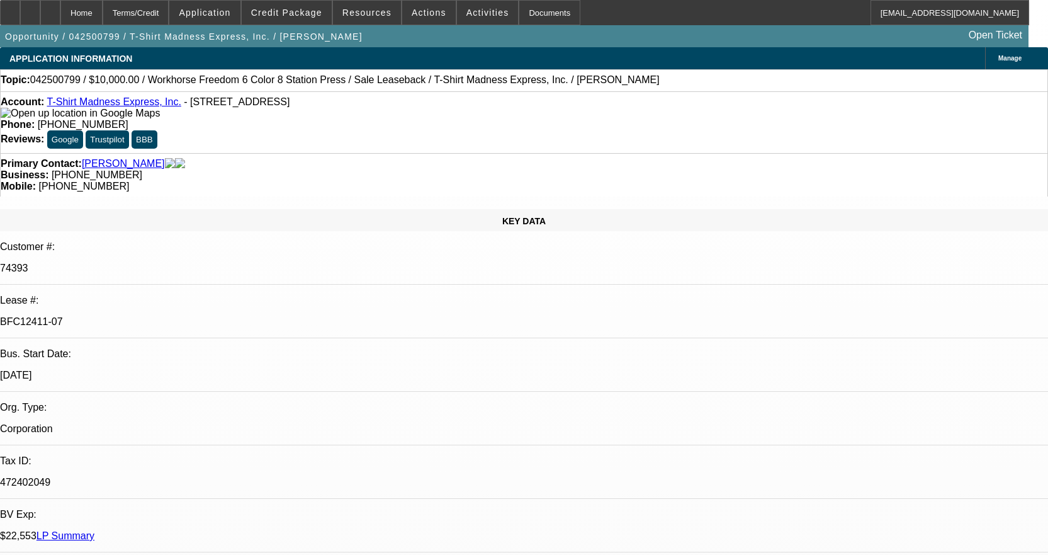
select select "2"
select select "0"
select select "2"
select select "0"
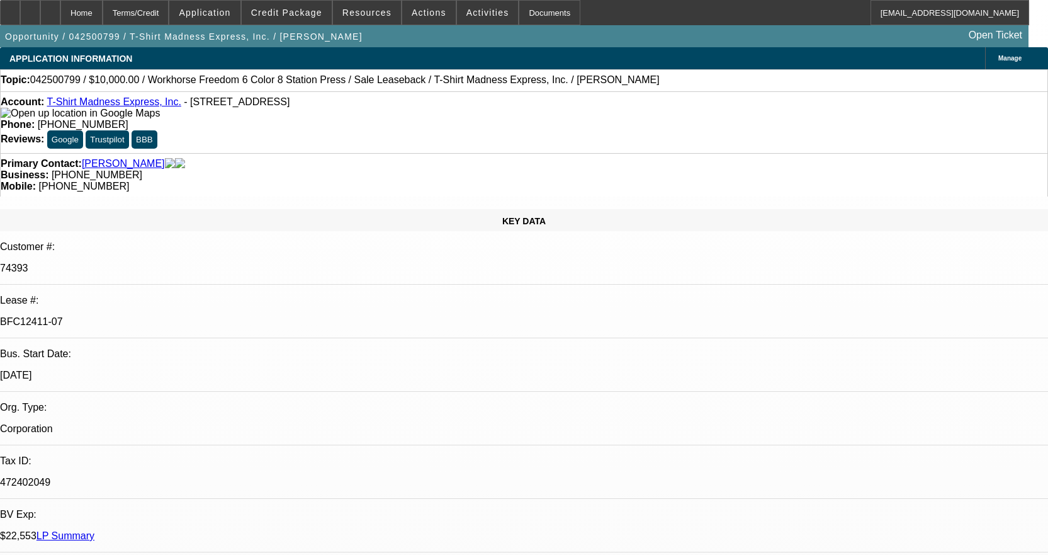
select select "2"
select select "0"
select select "2"
select select "0"
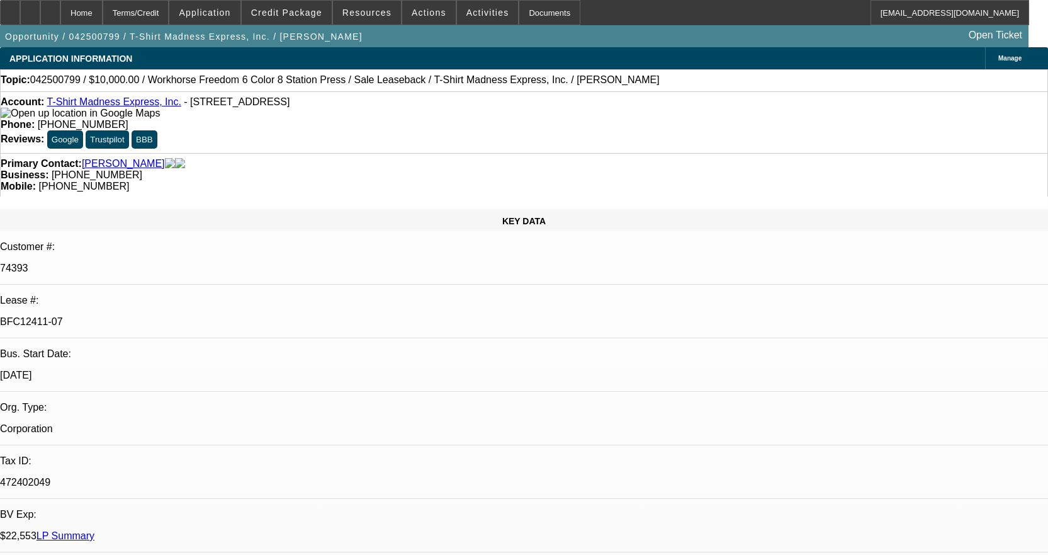
select select "2"
select select "0"
select select "2"
